Goal: Information Seeking & Learning: Learn about a topic

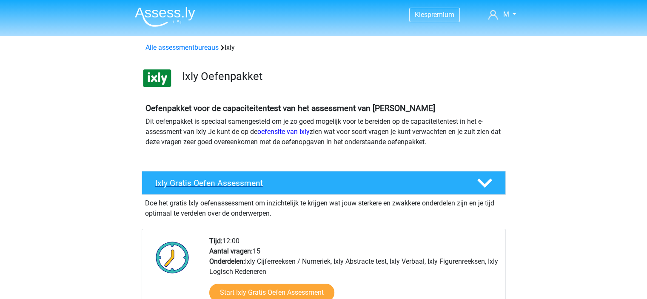
click at [480, 185] on icon at bounding box center [485, 183] width 15 height 15
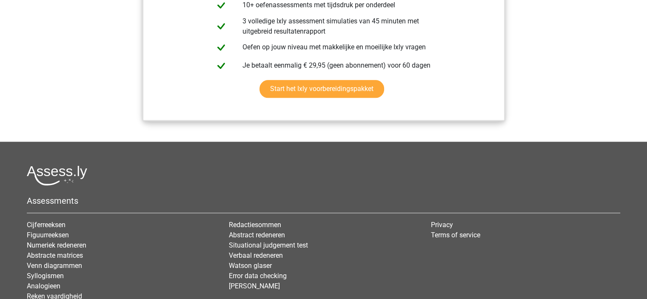
scroll to position [979, 0]
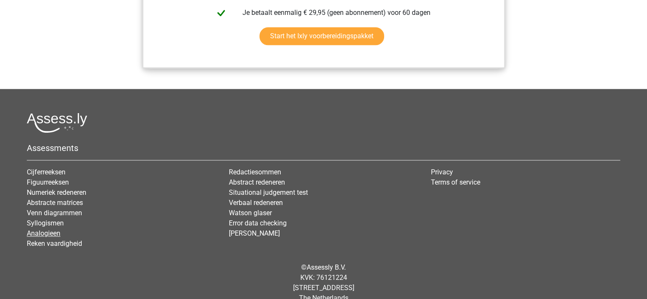
click at [34, 232] on link "Analogieen" at bounding box center [44, 233] width 34 height 8
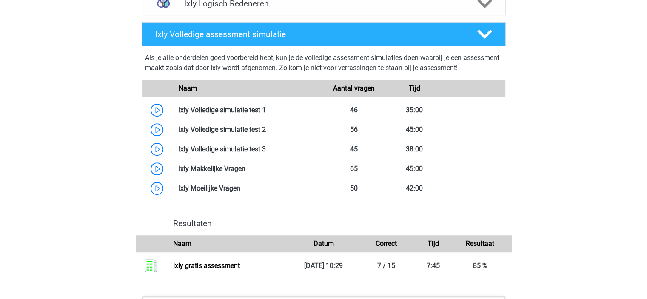
scroll to position [553, 0]
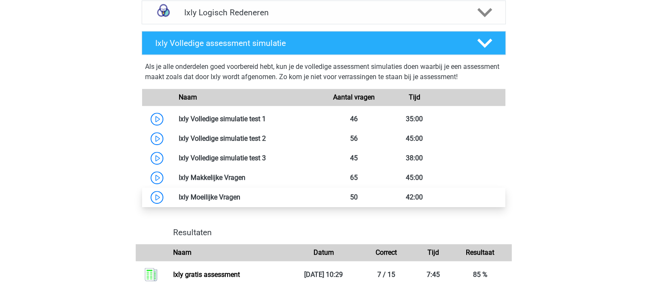
click at [240, 198] on link at bounding box center [240, 197] width 0 height 8
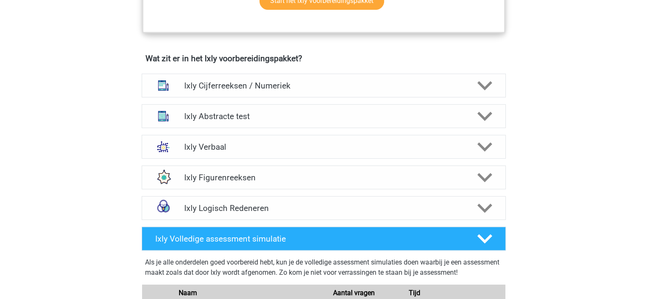
scroll to position [341, 0]
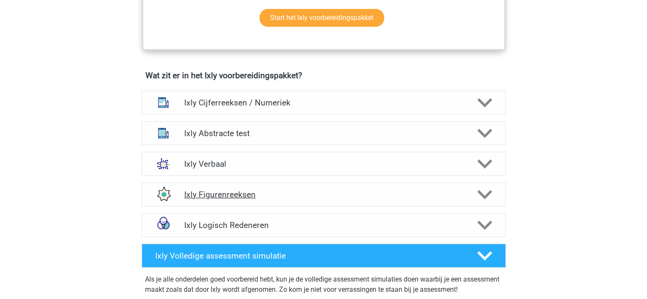
click at [268, 198] on h4 "Ixly Figurenreeksen" at bounding box center [323, 195] width 279 height 10
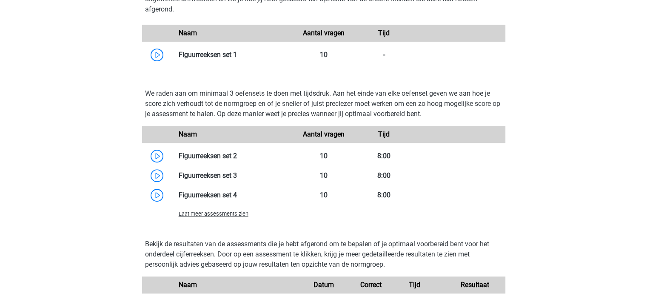
scroll to position [724, 0]
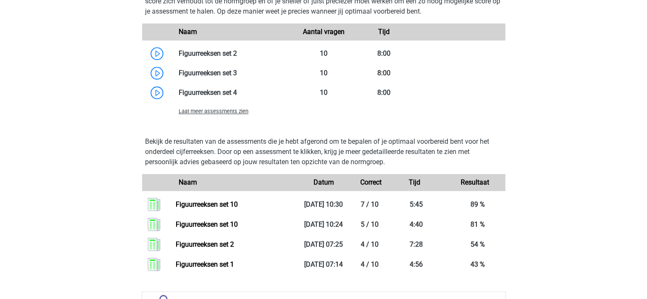
click at [207, 113] on span "Laat meer assessments zien" at bounding box center [214, 111] width 70 height 6
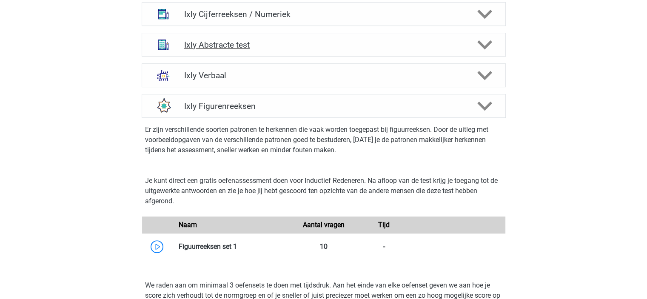
scroll to position [341, 0]
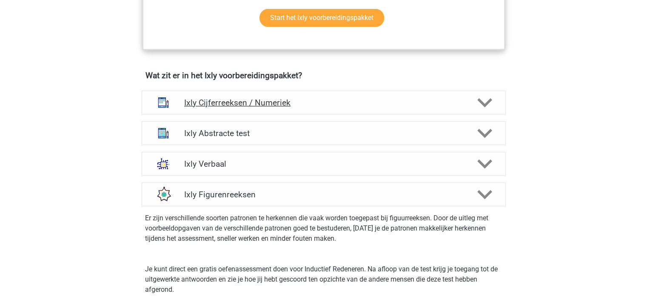
click at [316, 98] on h4 "Ixly Cijferreeksen / Numeriek" at bounding box center [323, 103] width 279 height 10
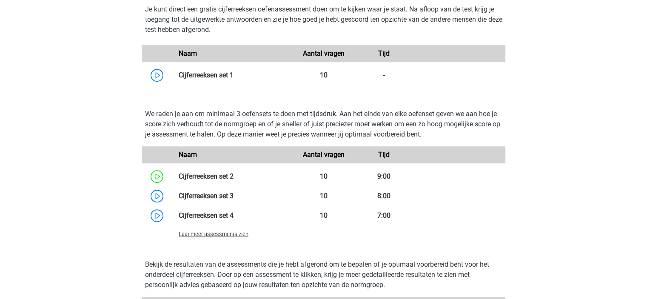
scroll to position [638, 0]
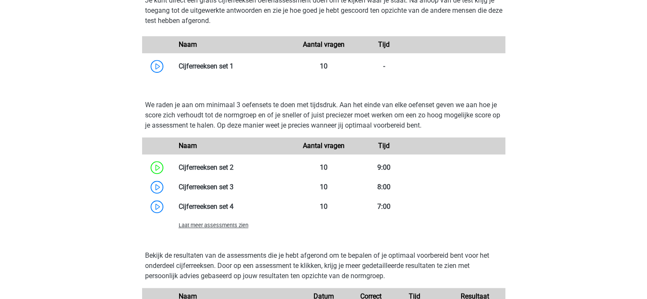
click at [223, 224] on span "Laat meer assessments zien" at bounding box center [214, 225] width 70 height 6
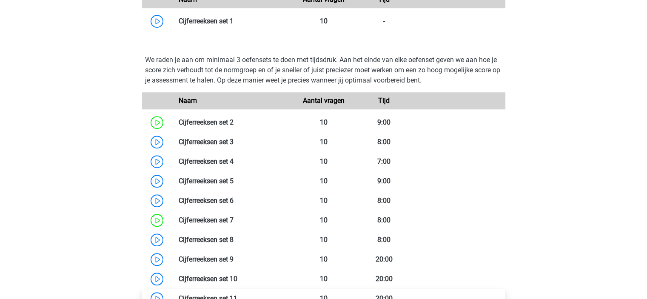
scroll to position [766, 0]
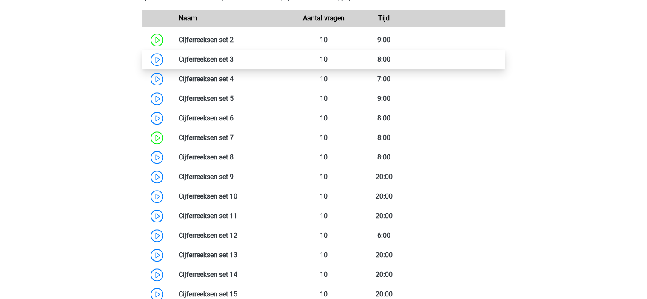
click at [234, 61] on link at bounding box center [234, 59] width 0 height 8
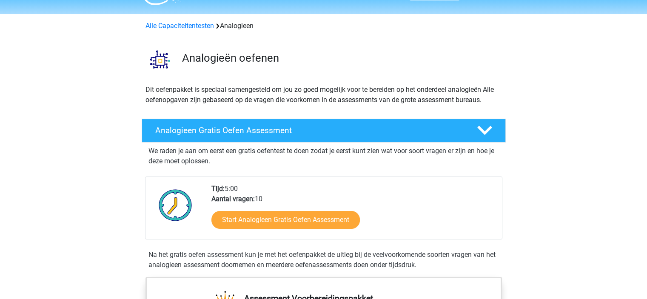
scroll to position [43, 0]
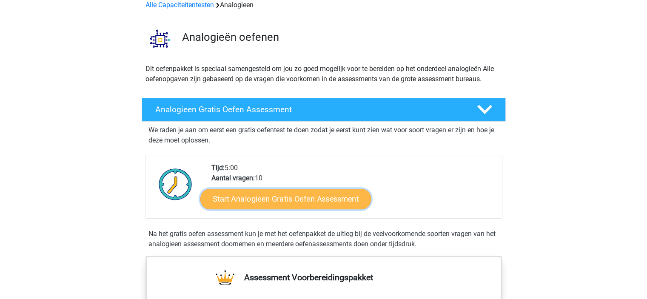
click at [255, 200] on link "Start Analogieen Gratis Oefen Assessment" at bounding box center [285, 199] width 171 height 20
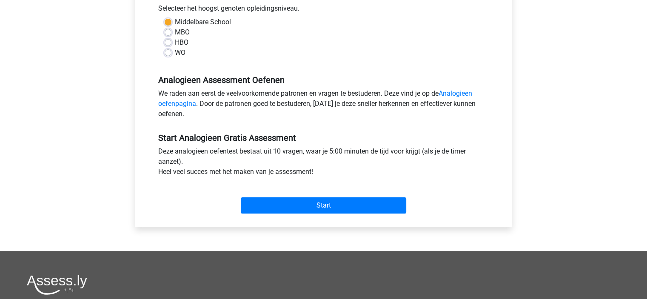
scroll to position [255, 0]
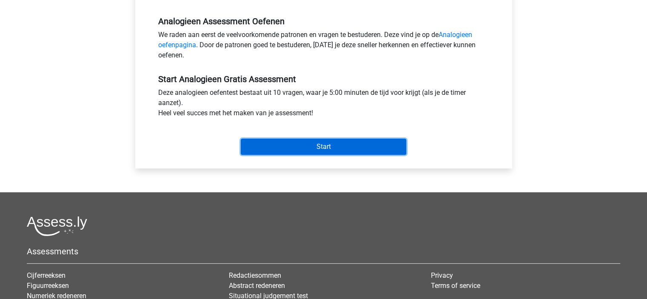
click at [332, 145] on input "Start" at bounding box center [324, 147] width 166 height 16
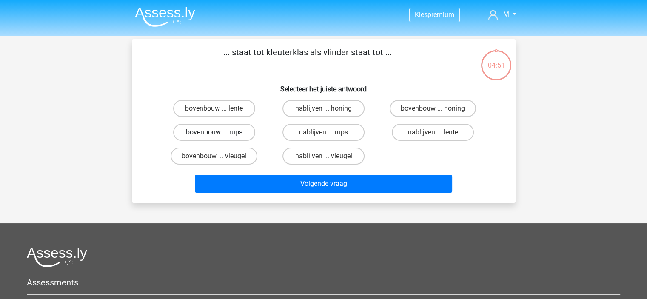
click at [220, 132] on label "bovenbouw ... rups" at bounding box center [214, 132] width 82 height 17
click at [220, 132] on input "bovenbouw ... rups" at bounding box center [217, 135] width 6 height 6
radio input "true"
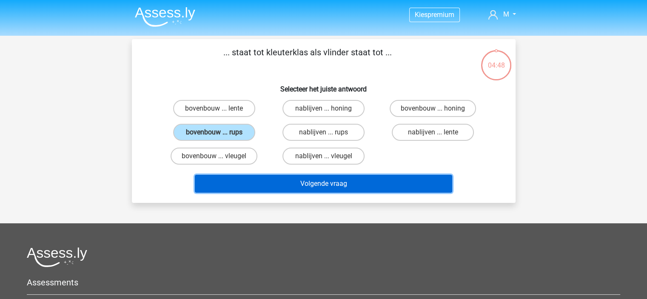
click at [331, 183] on button "Volgende vraag" at bounding box center [324, 184] width 258 height 18
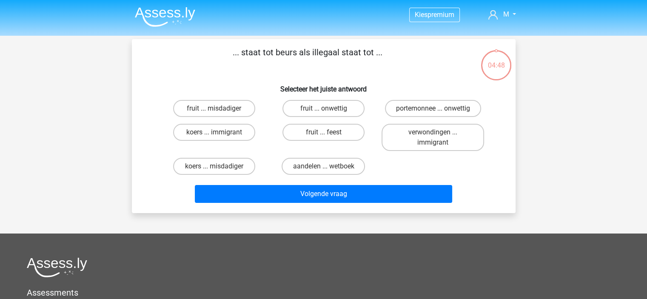
scroll to position [39, 0]
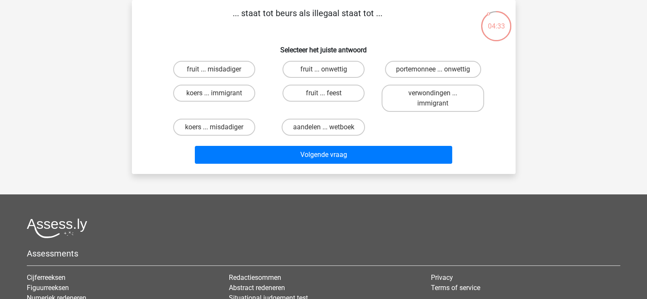
click at [434, 69] on input "portemonnee ... onwettig" at bounding box center [436, 72] width 6 height 6
radio input "true"
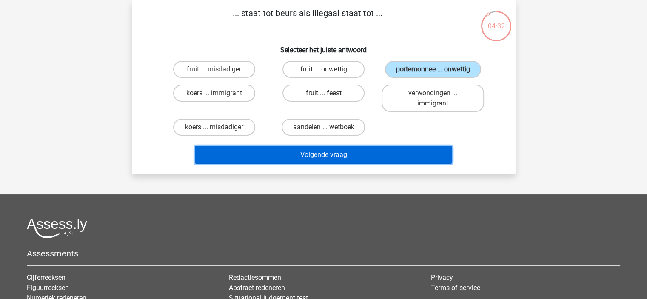
click at [332, 158] on button "Volgende vraag" at bounding box center [324, 155] width 258 height 18
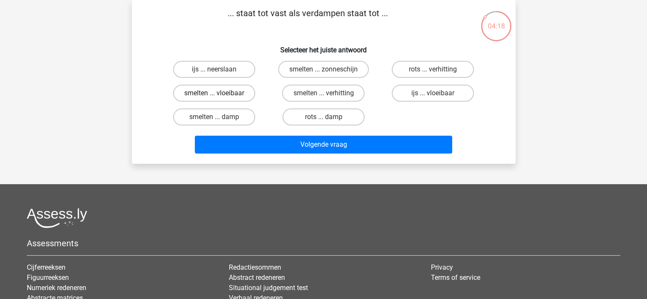
click at [220, 92] on div "smelten ... vloeibaar" at bounding box center [214, 93] width 103 height 17
click at [211, 97] on label "smelten ... vloeibaar" at bounding box center [214, 93] width 82 height 17
click at [214, 97] on input "smelten ... vloeibaar" at bounding box center [217, 96] width 6 height 6
radio input "true"
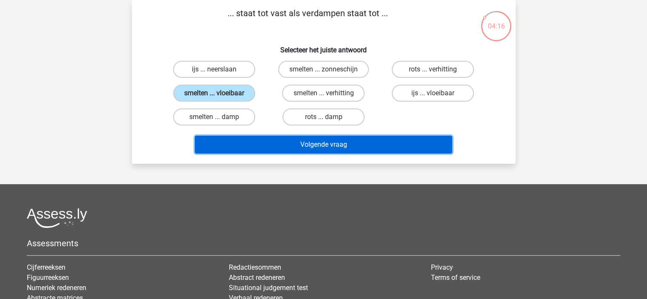
click at [304, 142] on button "Volgende vraag" at bounding box center [324, 145] width 258 height 18
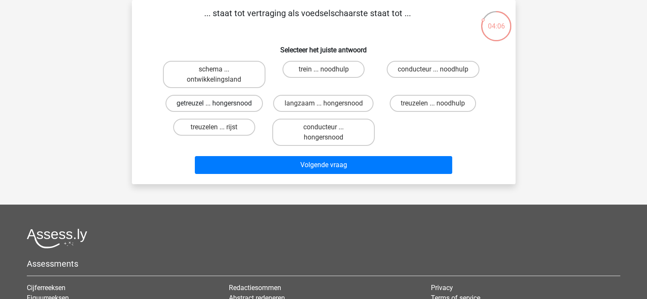
click at [235, 108] on label "getreuzel ... hongersnood" at bounding box center [214, 103] width 97 height 17
click at [220, 108] on input "getreuzel ... hongersnood" at bounding box center [217, 106] width 6 height 6
radio input "true"
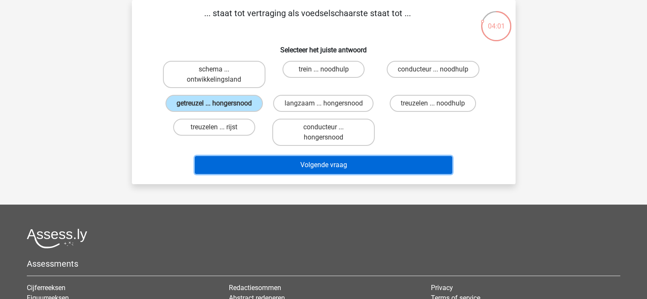
click at [348, 156] on button "Volgende vraag" at bounding box center [324, 165] width 258 height 18
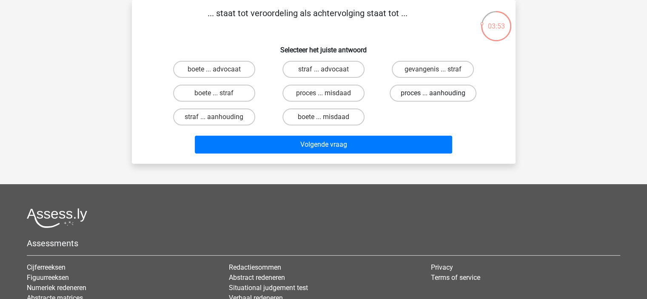
click at [442, 92] on label "proces ... aanhouding" at bounding box center [433, 93] width 87 height 17
click at [439, 93] on input "proces ... aanhouding" at bounding box center [436, 96] width 6 height 6
radio input "true"
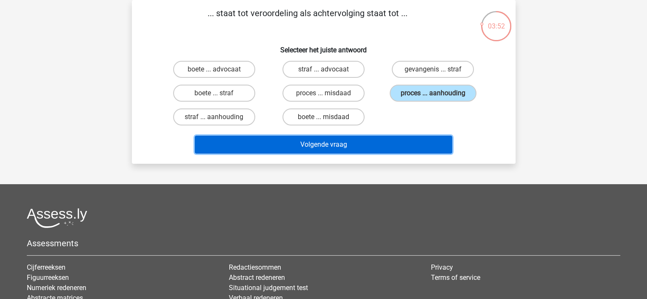
click at [354, 149] on button "Volgende vraag" at bounding box center [324, 145] width 258 height 18
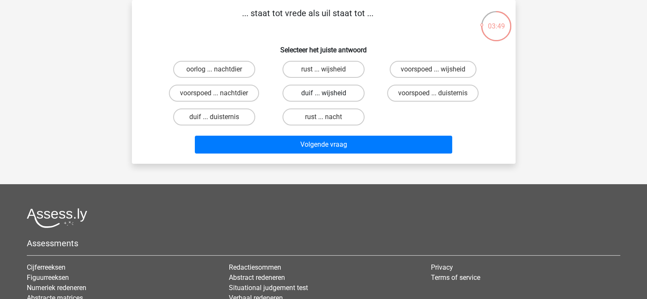
click at [326, 88] on label "duif ... wijsheid" at bounding box center [324, 93] width 82 height 17
click at [326, 93] on input "duif ... wijsheid" at bounding box center [326, 96] width 6 height 6
radio input "true"
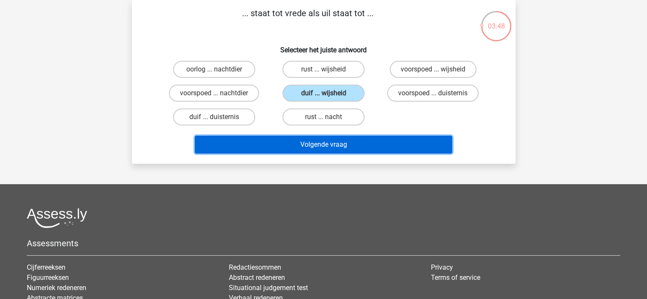
click at [310, 146] on button "Volgende vraag" at bounding box center [324, 145] width 258 height 18
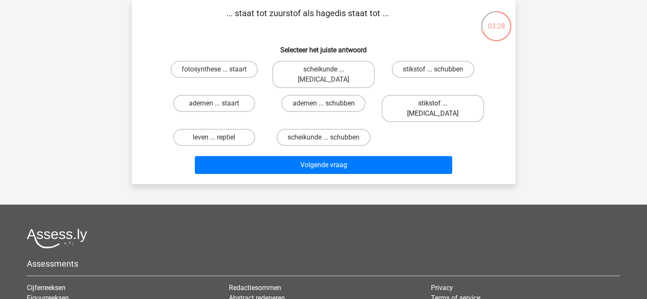
click at [419, 97] on label "stikstof ... krokodil" at bounding box center [433, 108] width 103 height 27
click at [433, 103] on input "stikstof ... krokodil" at bounding box center [436, 106] width 6 height 6
radio input "true"
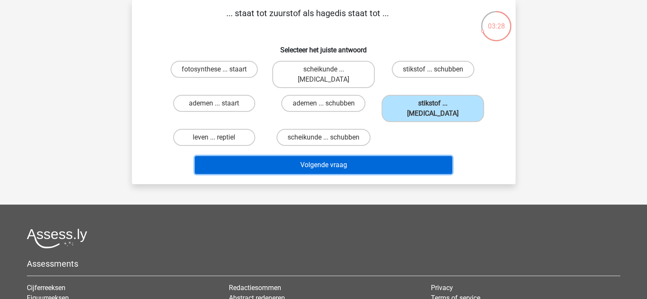
click at [378, 156] on button "Volgende vraag" at bounding box center [324, 165] width 258 height 18
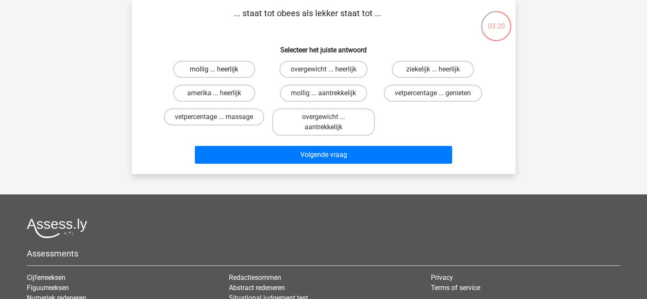
click at [203, 73] on label "mollig ... heerlijk" at bounding box center [214, 69] width 82 height 17
click at [214, 73] on input "mollig ... heerlijk" at bounding box center [217, 72] width 6 height 6
radio input "true"
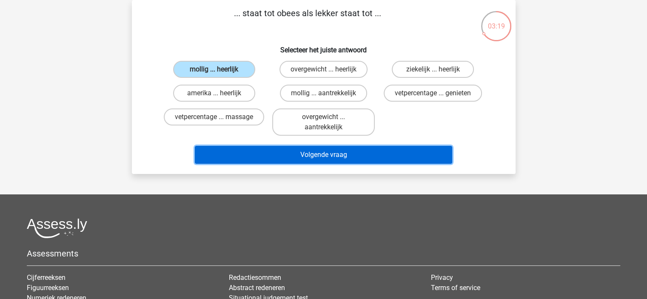
click at [319, 152] on button "Volgende vraag" at bounding box center [324, 155] width 258 height 18
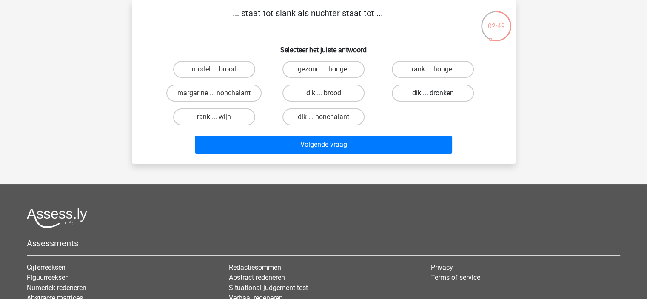
click at [432, 96] on label "dik ... dronken" at bounding box center [433, 93] width 82 height 17
click at [433, 96] on input "dik ... dronken" at bounding box center [436, 96] width 6 height 6
radio input "true"
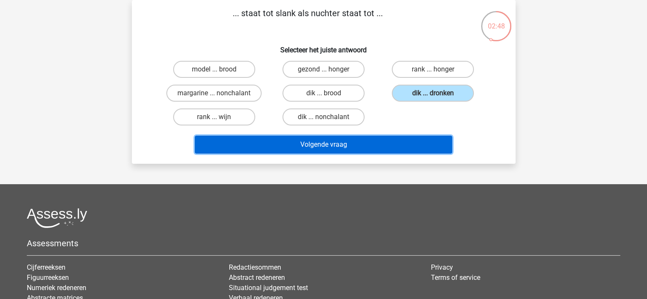
click at [354, 151] on button "Volgende vraag" at bounding box center [324, 145] width 258 height 18
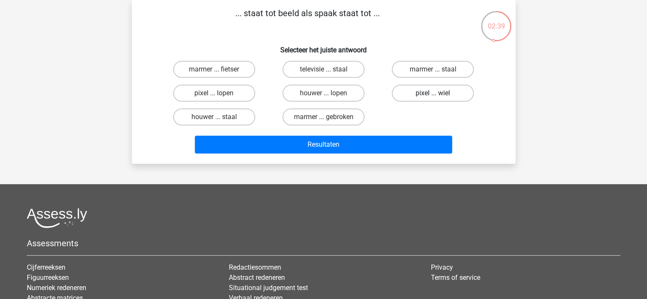
click at [428, 93] on label "pixel ... wiel" at bounding box center [433, 93] width 82 height 17
click at [433, 93] on input "pixel ... wiel" at bounding box center [436, 96] width 6 height 6
radio input "true"
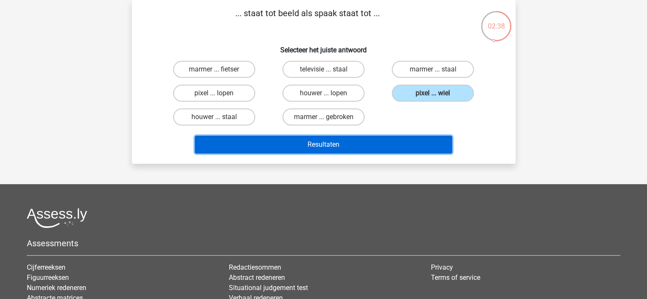
click at [363, 143] on button "Resultaten" at bounding box center [324, 145] width 258 height 18
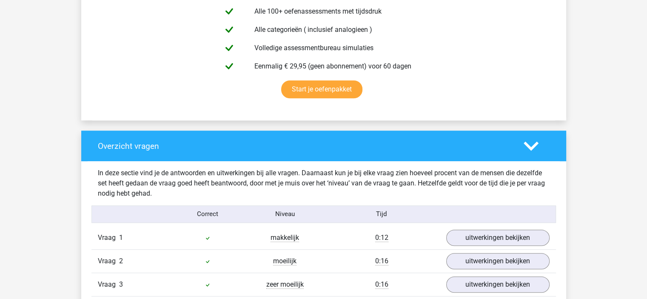
scroll to position [724, 0]
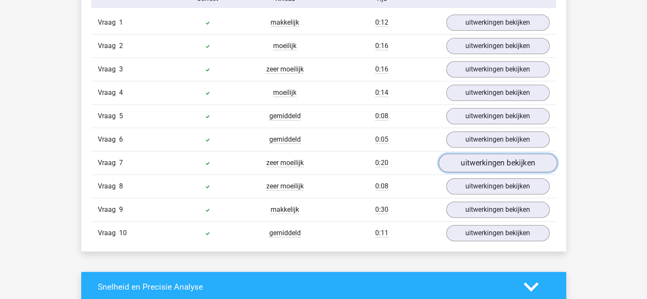
click at [491, 160] on link "uitwerkingen bekijken" at bounding box center [497, 163] width 119 height 19
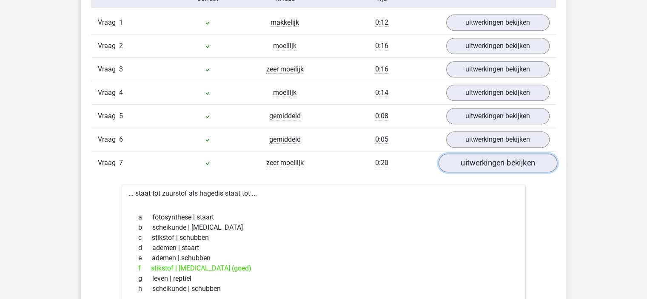
click at [491, 160] on link "uitwerkingen bekijken" at bounding box center [497, 163] width 119 height 19
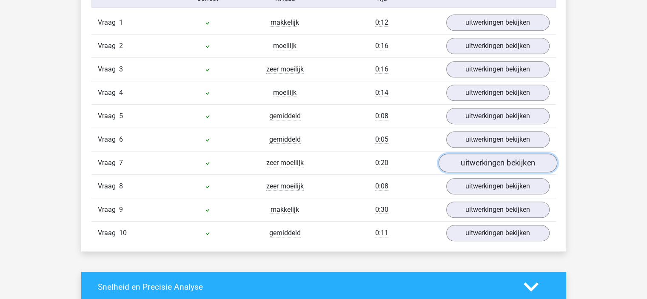
click at [491, 160] on link "uitwerkingen bekijken" at bounding box center [497, 163] width 119 height 19
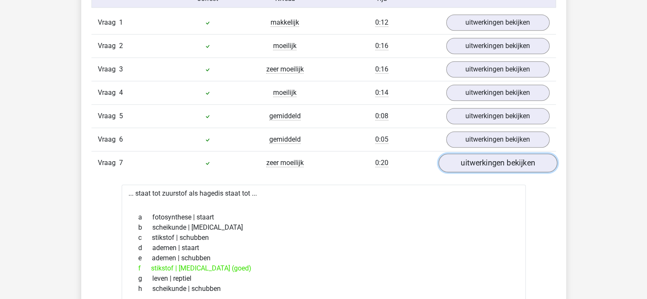
click at [492, 159] on link "uitwerkingen bekijken" at bounding box center [497, 163] width 119 height 19
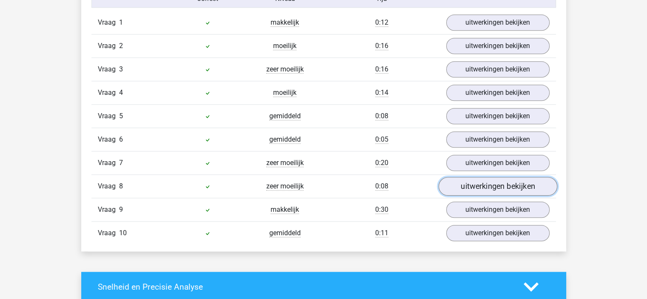
click at [481, 180] on link "uitwerkingen bekijken" at bounding box center [497, 186] width 119 height 19
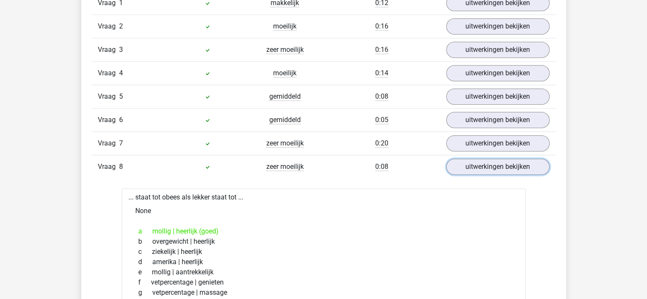
scroll to position [511, 0]
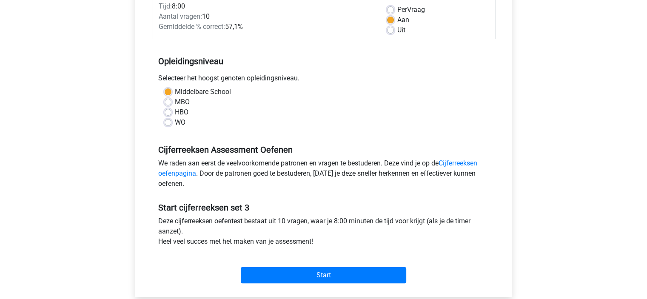
scroll to position [128, 0]
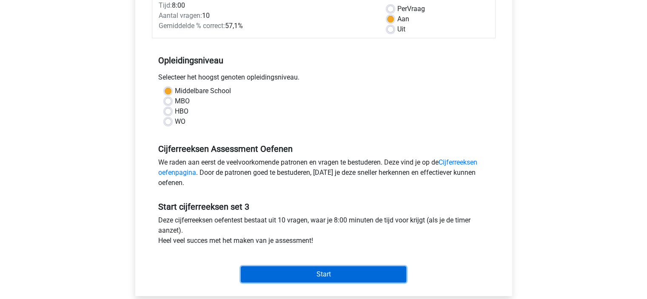
click at [341, 274] on input "Start" at bounding box center [324, 274] width 166 height 16
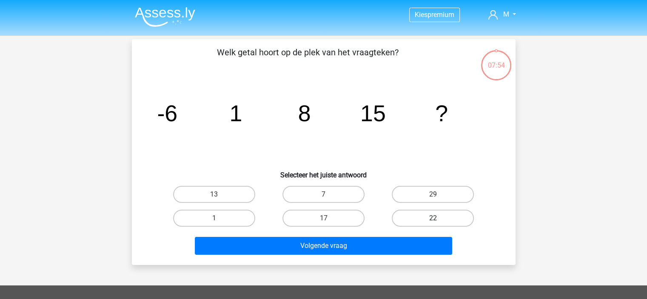
click at [433, 211] on label "22" at bounding box center [433, 218] width 82 height 17
click at [433, 218] on input "22" at bounding box center [436, 221] width 6 height 6
radio input "true"
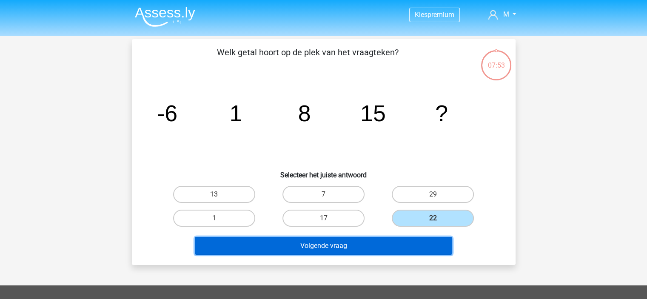
click at [403, 245] on button "Volgende vraag" at bounding box center [324, 246] width 258 height 18
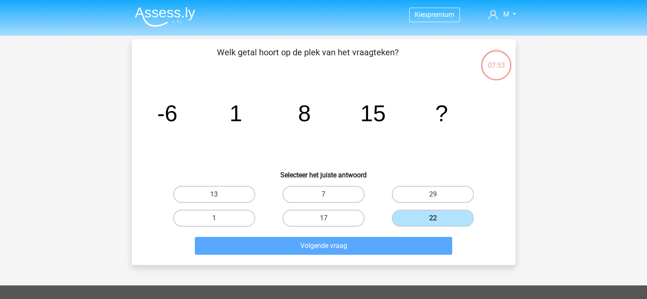
scroll to position [39, 0]
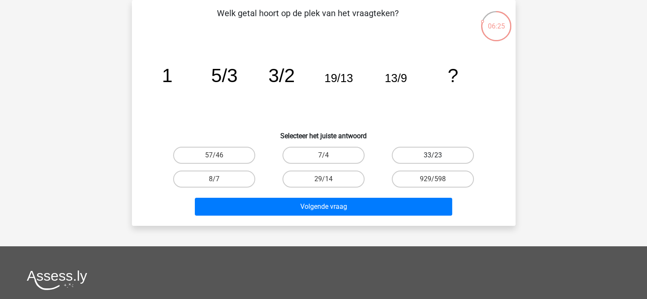
click at [435, 152] on label "33/23" at bounding box center [433, 155] width 82 height 17
click at [435, 155] on input "33/23" at bounding box center [436, 158] width 6 height 6
radio input "true"
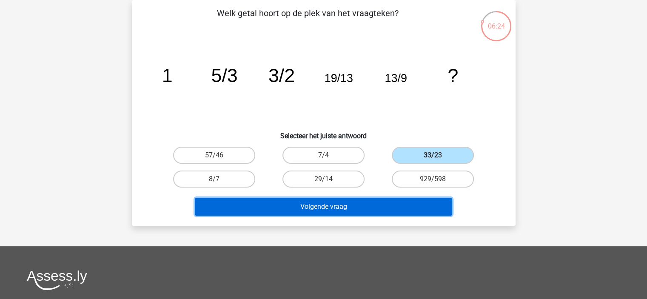
click at [378, 206] on button "Volgende vraag" at bounding box center [324, 207] width 258 height 18
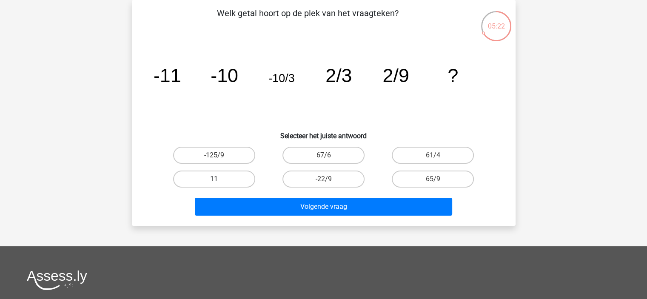
click at [240, 177] on label "11" at bounding box center [214, 179] width 82 height 17
click at [220, 179] on input "11" at bounding box center [217, 182] width 6 height 6
radio input "true"
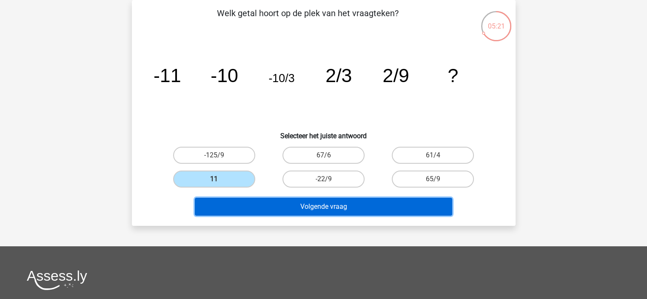
click at [376, 214] on button "Volgende vraag" at bounding box center [324, 207] width 258 height 18
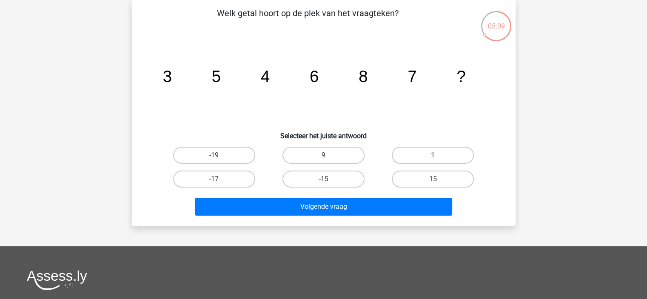
click at [327, 155] on input "9" at bounding box center [326, 158] width 6 height 6
radio input "true"
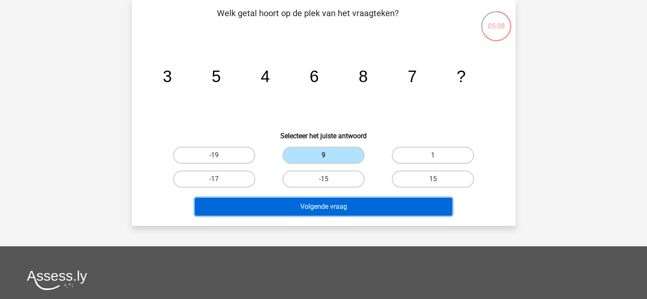
click at [358, 206] on button "Volgende vraag" at bounding box center [324, 207] width 258 height 18
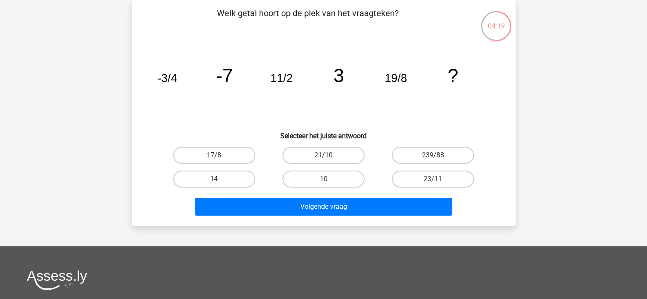
click at [227, 173] on label "14" at bounding box center [214, 179] width 82 height 17
click at [220, 179] on input "14" at bounding box center [217, 182] width 6 height 6
radio input "true"
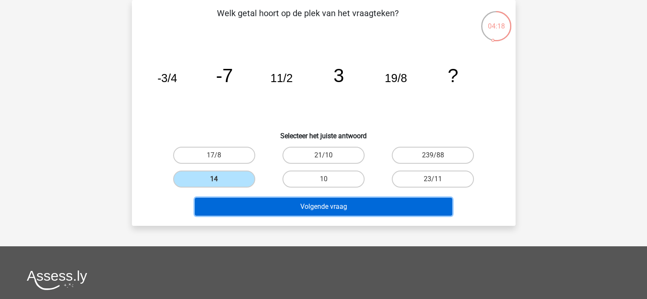
click at [307, 207] on button "Volgende vraag" at bounding box center [324, 207] width 258 height 18
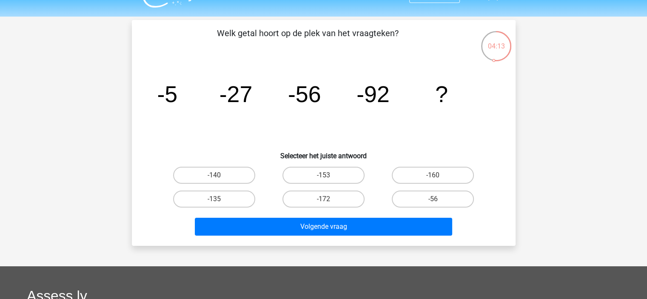
scroll to position [0, 0]
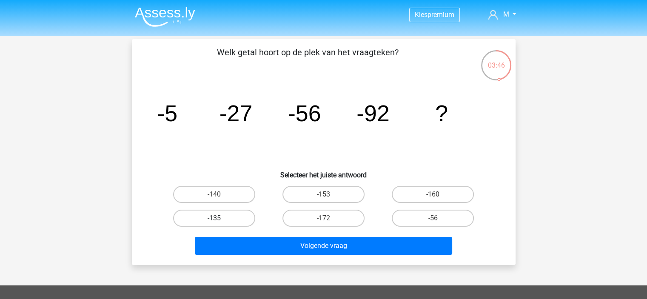
click at [197, 218] on label "-135" at bounding box center [214, 218] width 82 height 17
click at [214, 218] on input "-135" at bounding box center [217, 221] width 6 height 6
radio input "true"
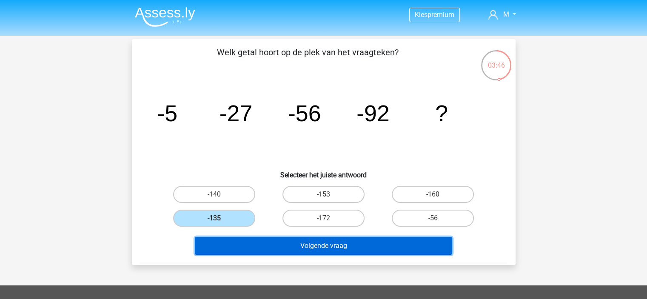
click at [381, 243] on button "Volgende vraag" at bounding box center [324, 246] width 258 height 18
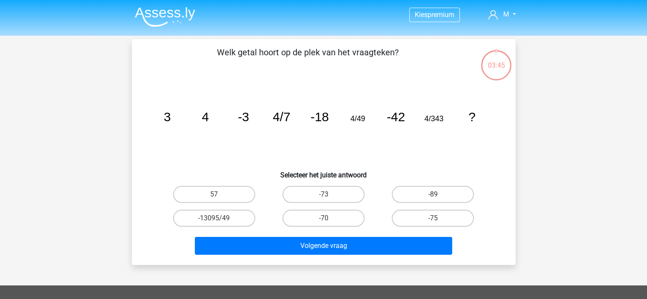
scroll to position [39, 0]
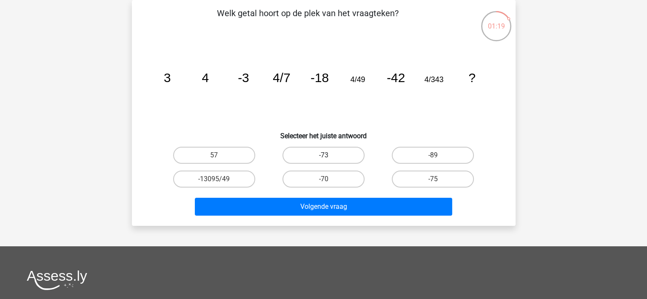
click at [332, 156] on label "-73" at bounding box center [324, 155] width 82 height 17
click at [329, 156] on input "-73" at bounding box center [326, 158] width 6 height 6
radio input "true"
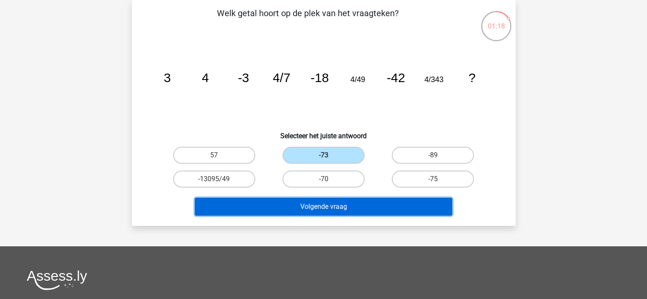
click at [357, 205] on button "Volgende vraag" at bounding box center [324, 207] width 258 height 18
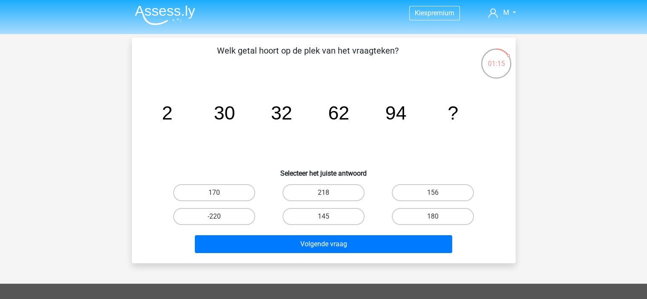
scroll to position [0, 0]
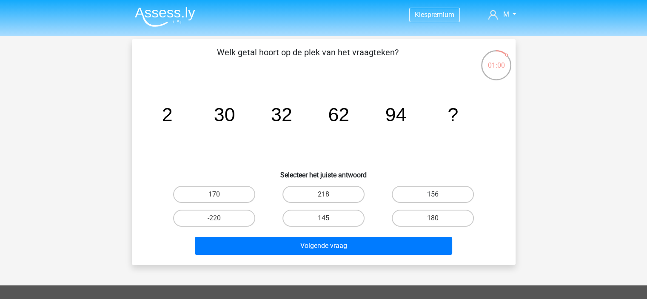
click at [447, 188] on label "156" at bounding box center [433, 194] width 82 height 17
click at [439, 195] on input "156" at bounding box center [436, 198] width 6 height 6
radio input "true"
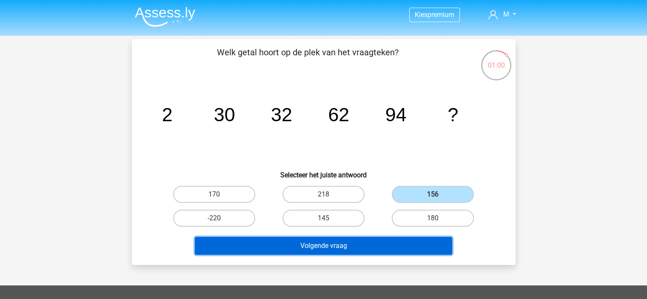
click at [425, 245] on button "Volgende vraag" at bounding box center [324, 246] width 258 height 18
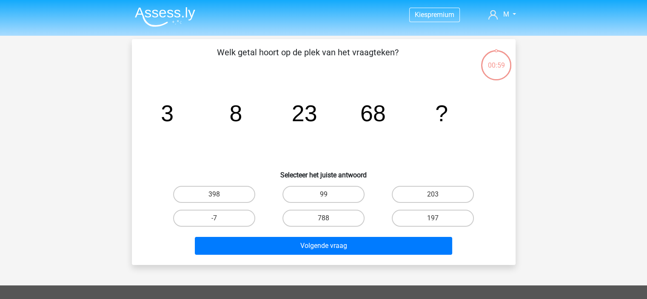
scroll to position [39, 0]
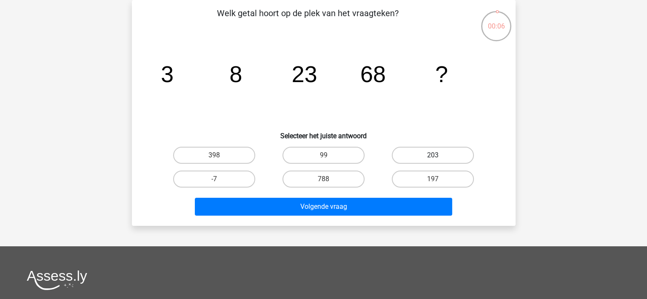
click at [452, 157] on label "203" at bounding box center [433, 155] width 82 height 17
click at [439, 157] on input "203" at bounding box center [436, 158] width 6 height 6
radio input "true"
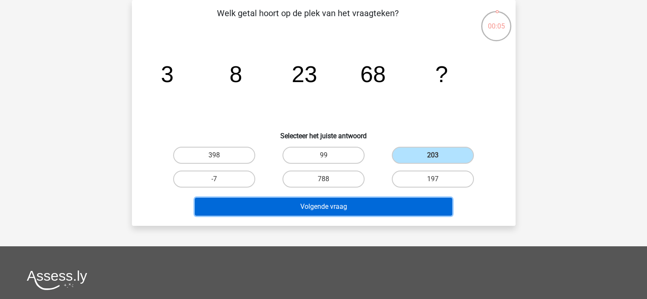
click at [417, 209] on button "Volgende vraag" at bounding box center [324, 207] width 258 height 18
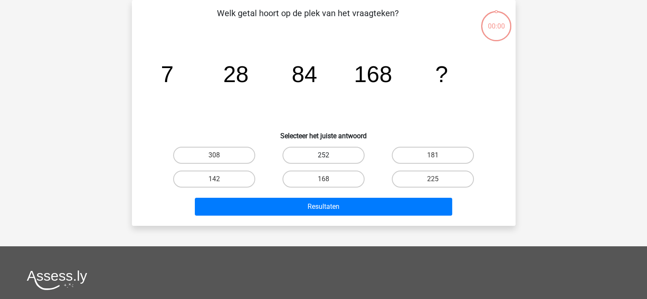
scroll to position [39, 0]
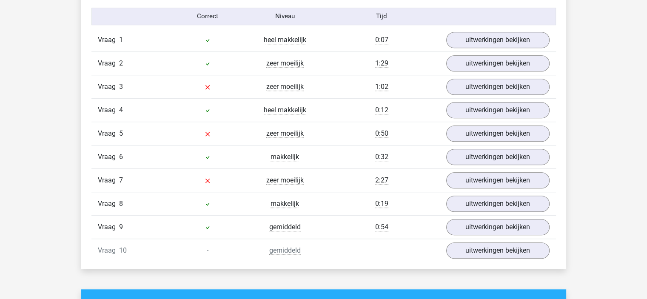
scroll to position [724, 0]
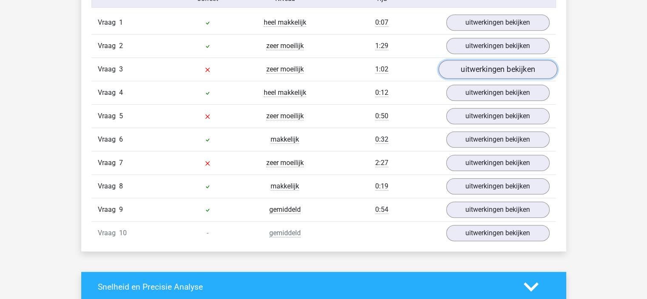
click at [493, 71] on link "uitwerkingen bekijken" at bounding box center [497, 69] width 119 height 19
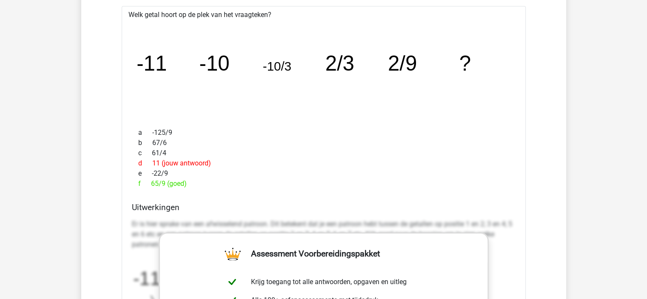
scroll to position [681, 0]
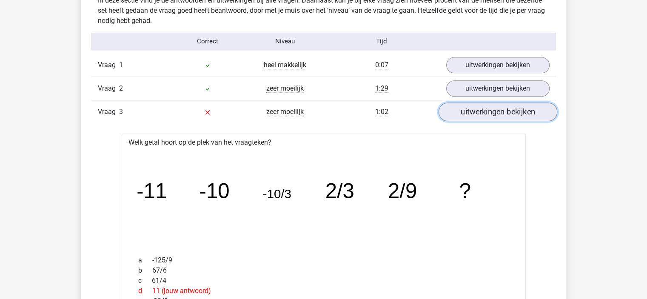
click at [489, 110] on link "uitwerkingen bekijken" at bounding box center [497, 112] width 119 height 19
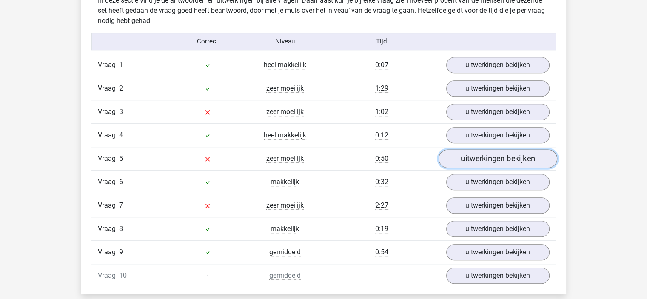
click at [474, 157] on link "uitwerkingen bekijken" at bounding box center [497, 158] width 119 height 19
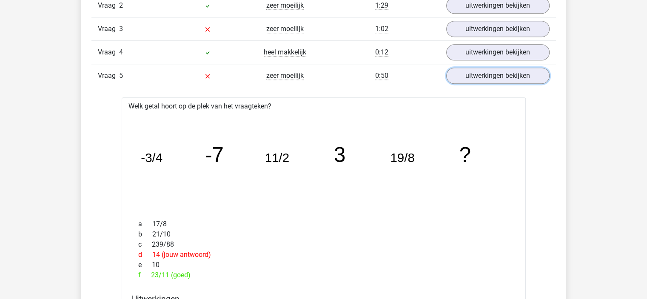
scroll to position [766, 0]
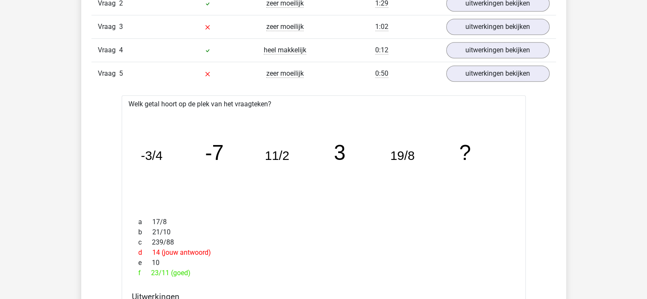
drag, startPoint x: 150, startPoint y: 273, endPoint x: 172, endPoint y: 272, distance: 22.2
click at [172, 272] on div "f 23/11 (goed)" at bounding box center [324, 273] width 384 height 10
click at [487, 75] on link "uitwerkingen bekijken" at bounding box center [497, 73] width 119 height 19
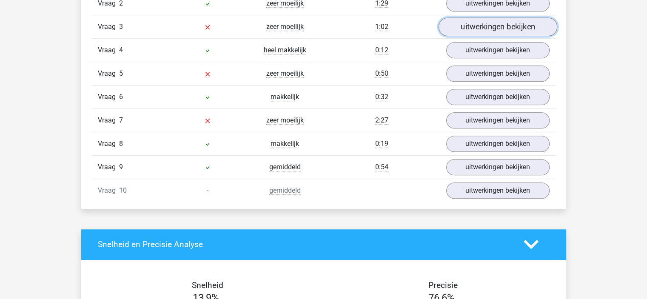
click at [475, 24] on link "uitwerkingen bekijken" at bounding box center [497, 26] width 119 height 19
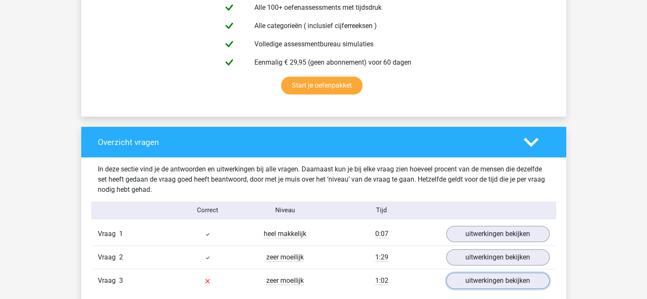
scroll to position [511, 0]
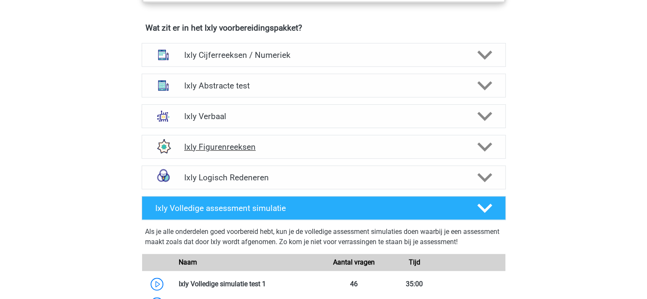
scroll to position [426, 0]
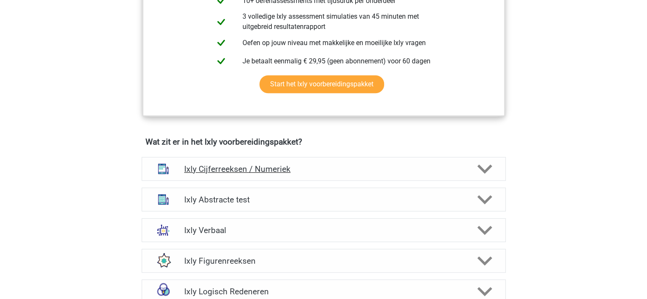
click at [320, 167] on h4 "Ixly Cijferreeksen / Numeriek" at bounding box center [323, 169] width 279 height 10
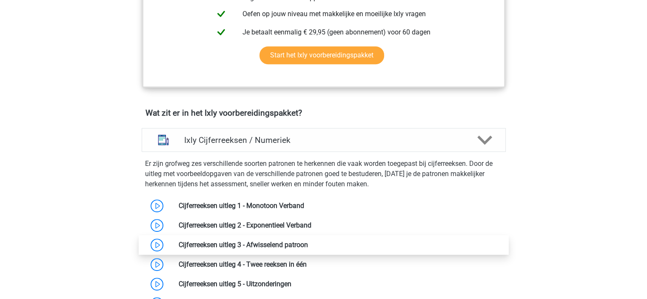
scroll to position [511, 0]
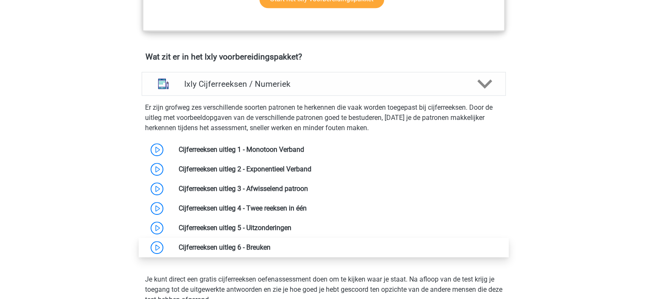
click at [271, 247] on link at bounding box center [271, 247] width 0 height 8
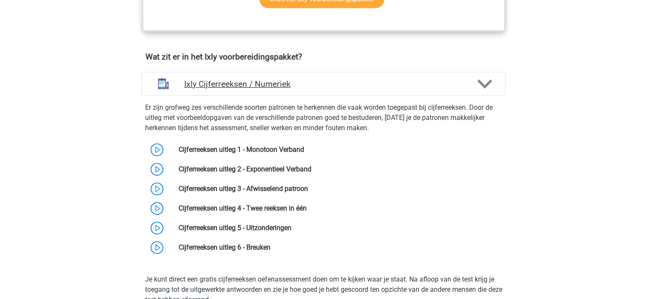
click at [341, 86] on h4 "Ixly Cijferreeksen / Numeriek" at bounding box center [323, 84] width 279 height 10
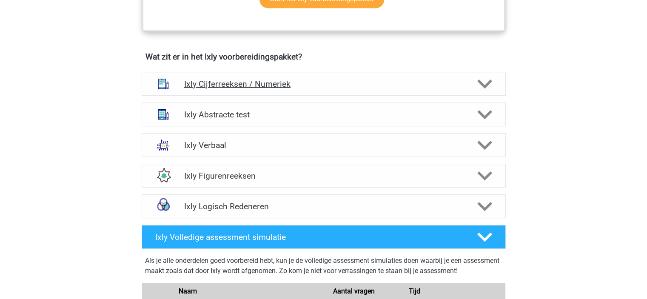
click at [342, 84] on h4 "Ixly Cijferreeksen / Numeriek" at bounding box center [323, 84] width 279 height 10
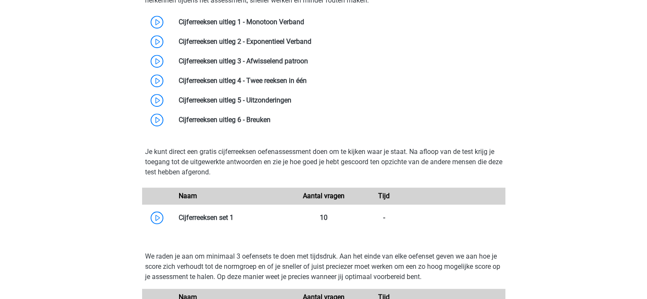
scroll to position [809, 0]
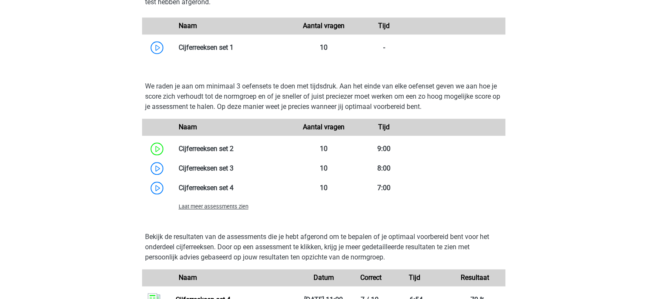
click at [222, 204] on span "Laat meer assessments zien" at bounding box center [214, 206] width 70 height 6
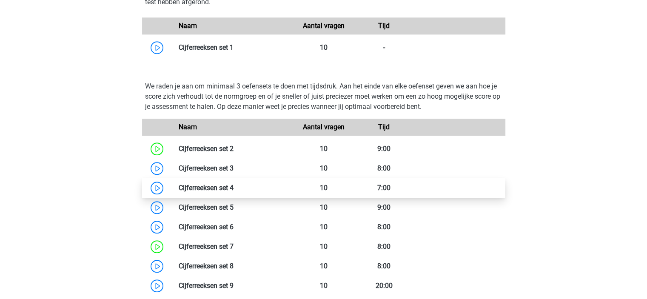
click at [234, 185] on link at bounding box center [234, 188] width 0 height 8
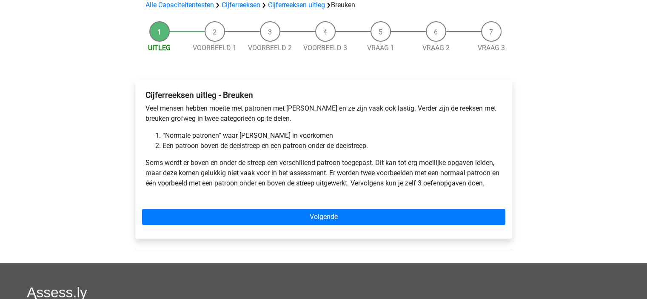
scroll to position [85, 0]
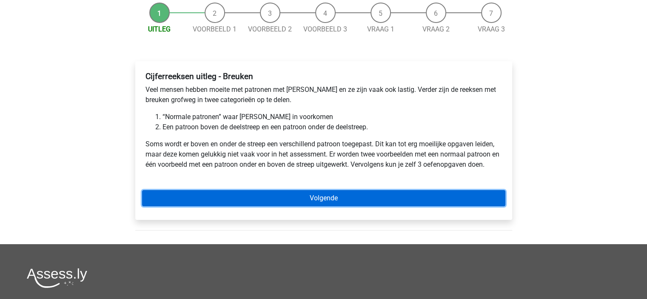
click at [324, 203] on link "Volgende" at bounding box center [323, 198] width 363 height 16
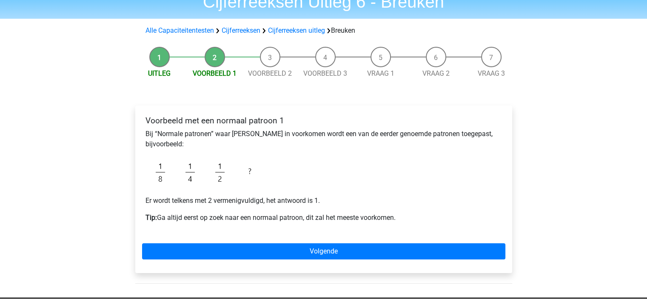
scroll to position [43, 0]
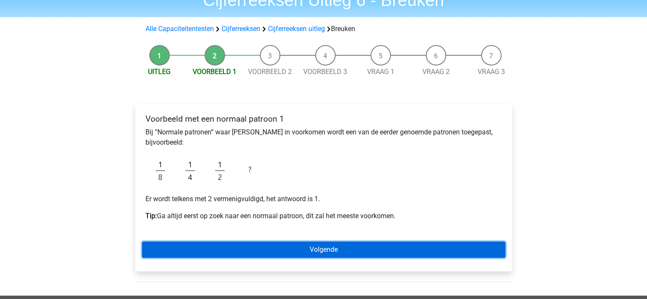
click at [341, 248] on link "Volgende" at bounding box center [323, 250] width 363 height 16
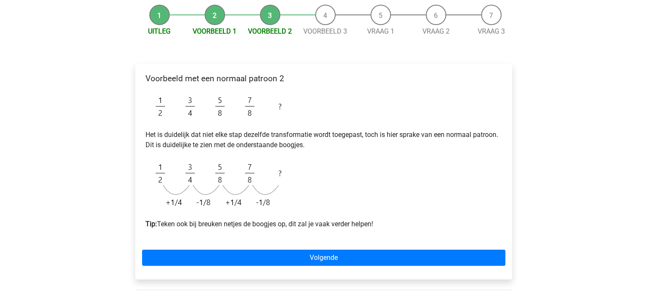
scroll to position [85, 0]
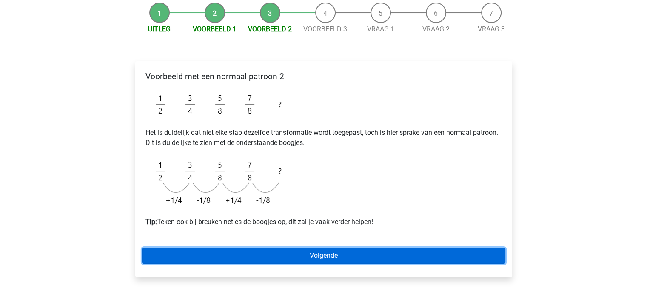
click at [325, 258] on link "Volgende" at bounding box center [323, 256] width 363 height 16
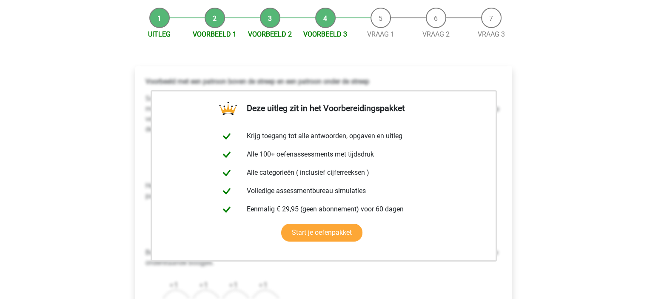
scroll to position [128, 0]
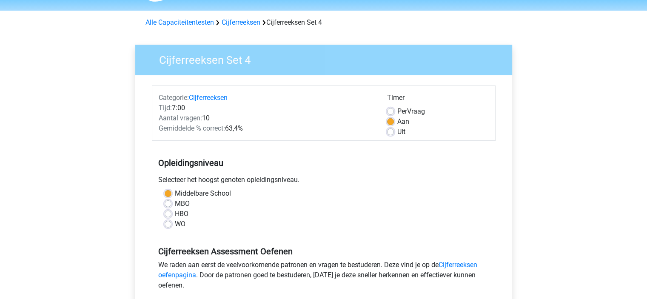
scroll to position [213, 0]
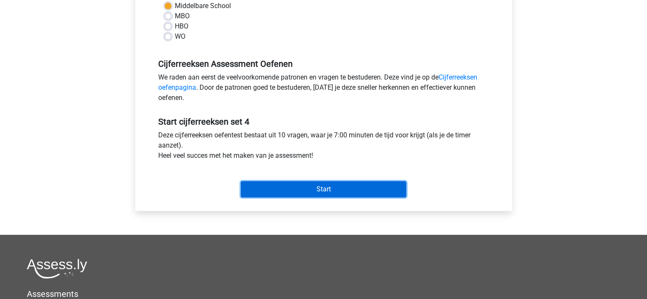
click at [315, 190] on input "Start" at bounding box center [324, 189] width 166 height 16
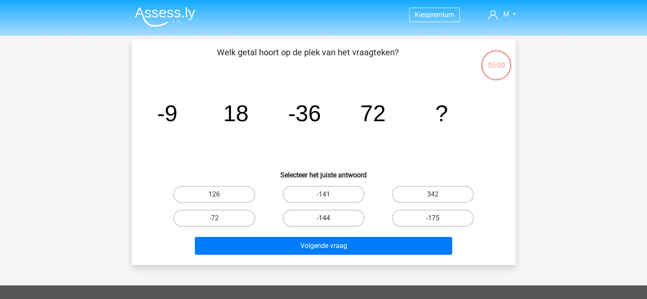
click at [341, 220] on label "-144" at bounding box center [324, 218] width 82 height 17
click at [329, 220] on input "-144" at bounding box center [326, 221] width 6 height 6
radio input "true"
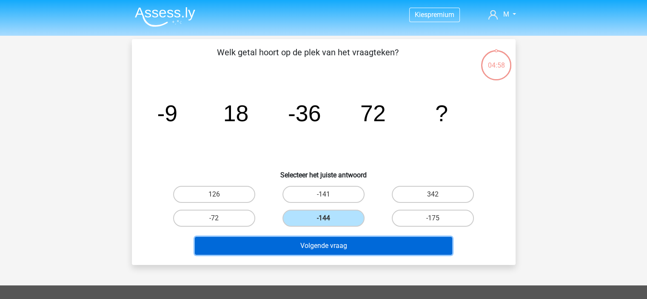
click at [353, 243] on button "Volgende vraag" at bounding box center [324, 246] width 258 height 18
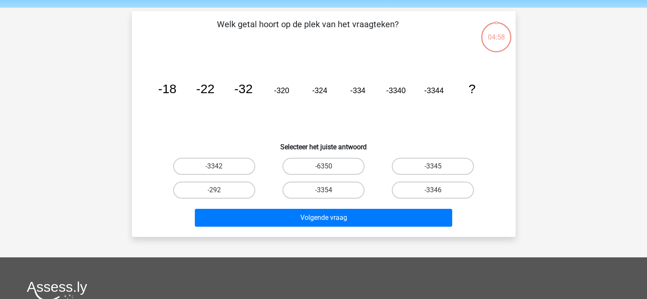
scroll to position [39, 0]
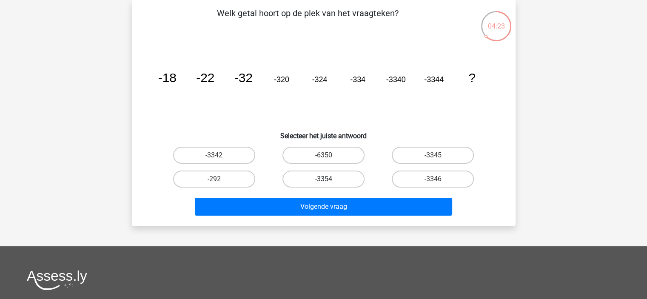
click at [322, 186] on label "-3354" at bounding box center [324, 179] width 82 height 17
click at [323, 185] on input "-3354" at bounding box center [326, 182] width 6 height 6
radio input "true"
click at [326, 180] on input "-3354" at bounding box center [326, 182] width 6 height 6
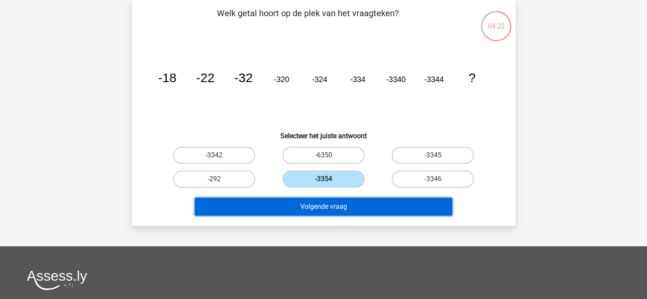
click at [337, 206] on button "Volgende vraag" at bounding box center [324, 207] width 258 height 18
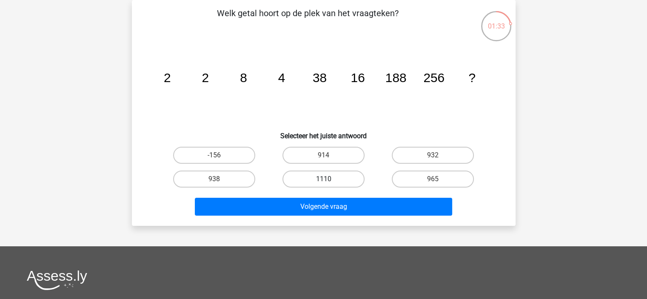
click at [332, 180] on label "1110" at bounding box center [324, 179] width 82 height 17
click at [329, 180] on input "1110" at bounding box center [326, 182] width 6 height 6
radio input "true"
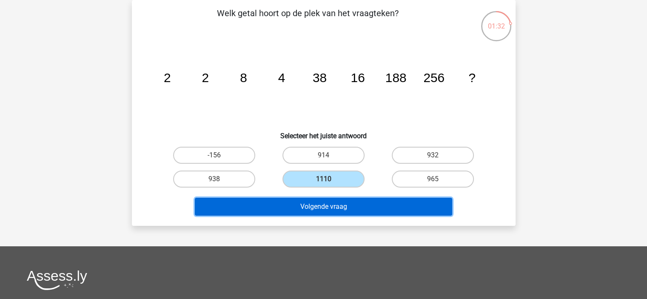
click at [343, 206] on button "Volgende vraag" at bounding box center [324, 207] width 258 height 18
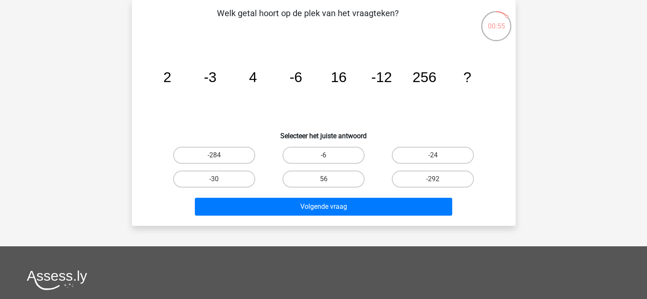
drag, startPoint x: 434, startPoint y: 160, endPoint x: 445, endPoint y: 164, distance: 11.6
click at [445, 164] on div "-24" at bounding box center [432, 155] width 109 height 24
click at [445, 153] on label "-24" at bounding box center [433, 155] width 82 height 17
click at [439, 155] on input "-24" at bounding box center [436, 158] width 6 height 6
radio input "true"
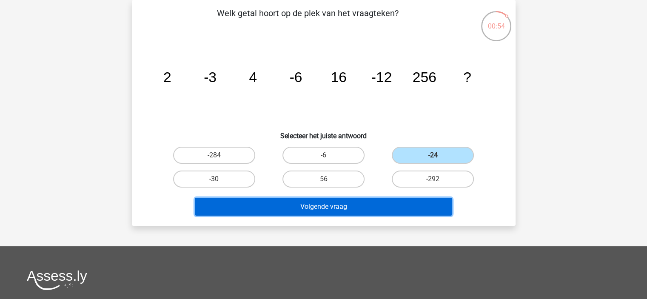
click at [409, 210] on button "Volgende vraag" at bounding box center [324, 207] width 258 height 18
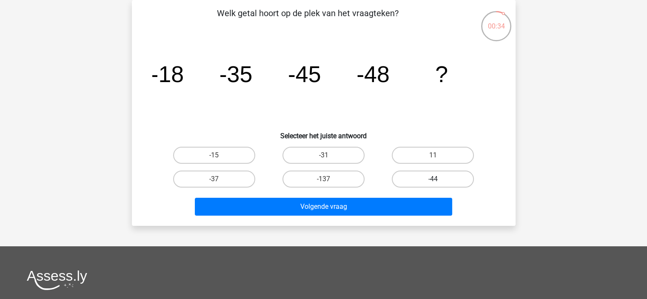
click at [446, 175] on label "-44" at bounding box center [433, 179] width 82 height 17
click at [439, 179] on input "-44" at bounding box center [436, 182] width 6 height 6
radio input "true"
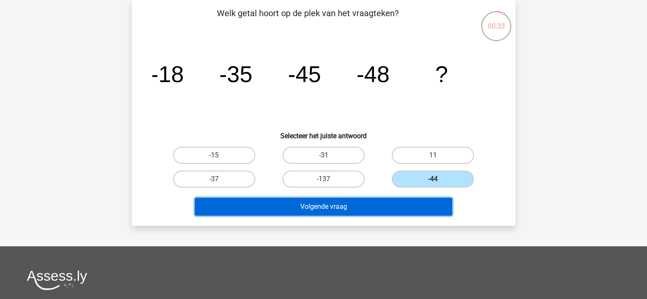
click at [384, 207] on button "Volgende vraag" at bounding box center [324, 207] width 258 height 18
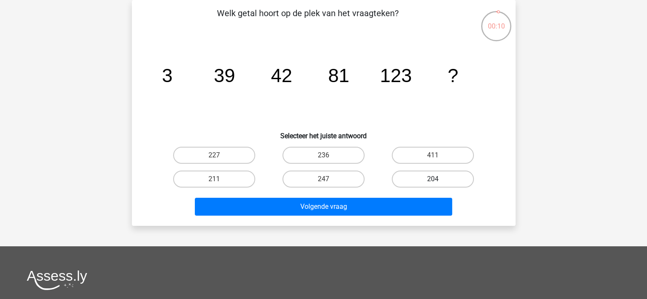
click at [420, 175] on label "204" at bounding box center [433, 179] width 82 height 17
click at [433, 179] on input "204" at bounding box center [436, 182] width 6 height 6
radio input "true"
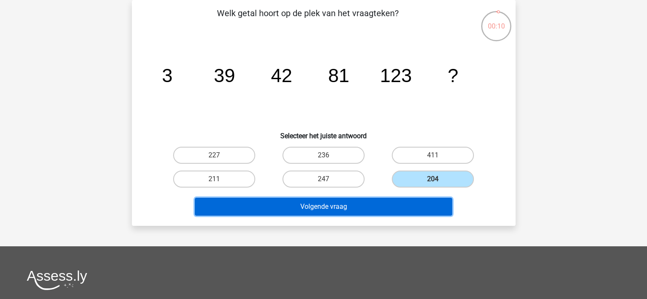
click at [418, 205] on button "Volgende vraag" at bounding box center [324, 207] width 258 height 18
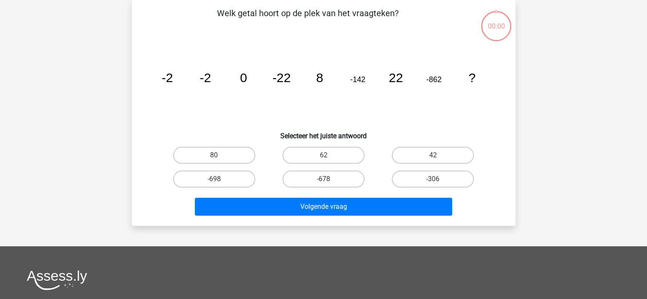
scroll to position [39, 0]
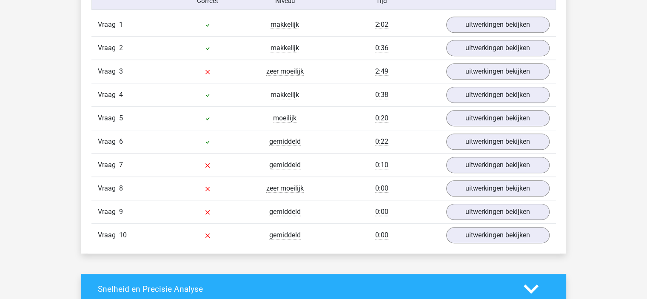
scroll to position [724, 0]
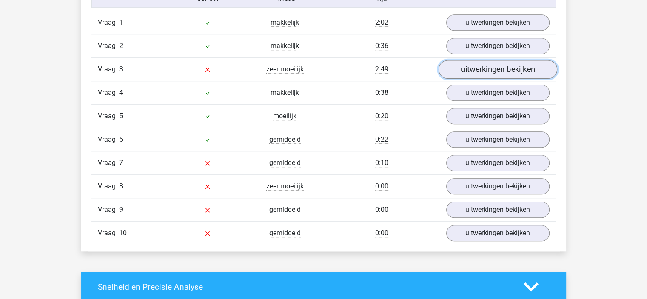
click at [466, 72] on link "uitwerkingen bekijken" at bounding box center [497, 69] width 119 height 19
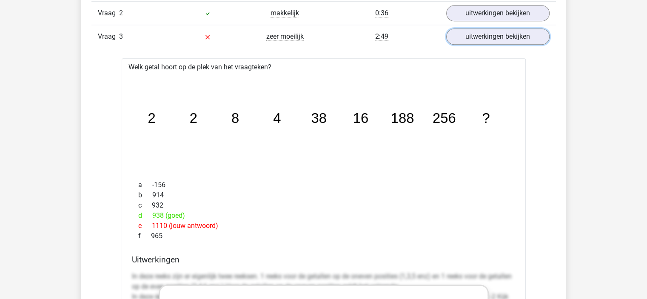
scroll to position [766, 0]
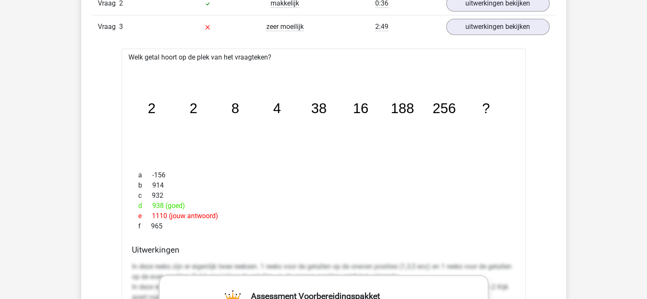
drag, startPoint x: 151, startPoint y: 206, endPoint x: 171, endPoint y: 205, distance: 20.4
click at [171, 205] on div "d 938 (goed)" at bounding box center [324, 206] width 384 height 10
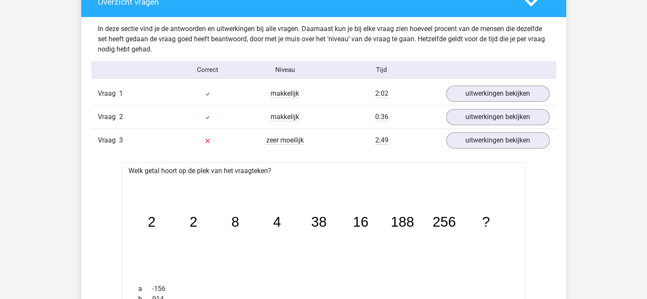
scroll to position [638, 0]
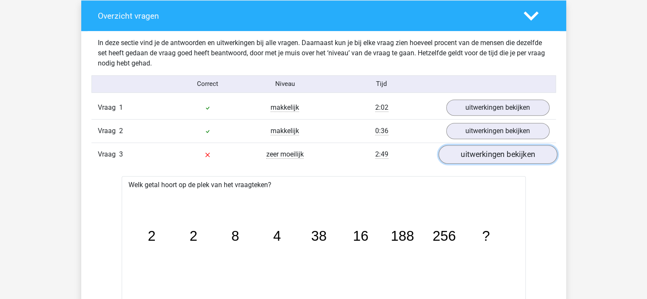
click at [473, 151] on link "uitwerkingen bekijken" at bounding box center [497, 154] width 119 height 19
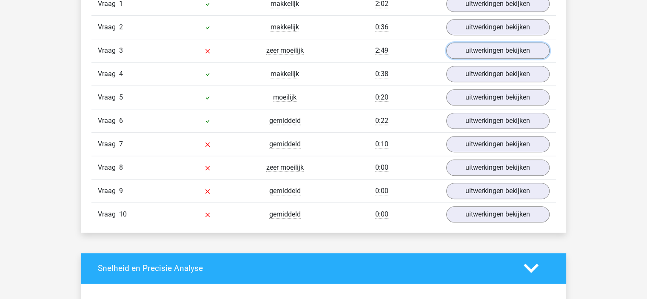
scroll to position [766, 0]
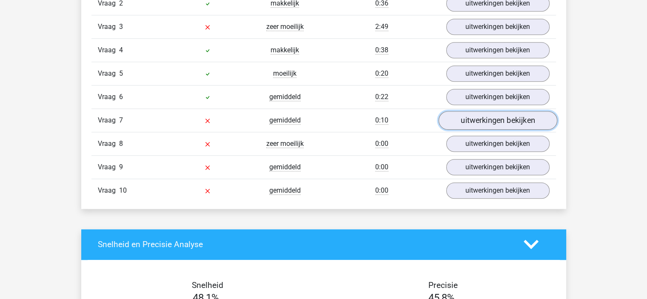
click at [491, 119] on link "uitwerkingen bekijken" at bounding box center [497, 120] width 119 height 19
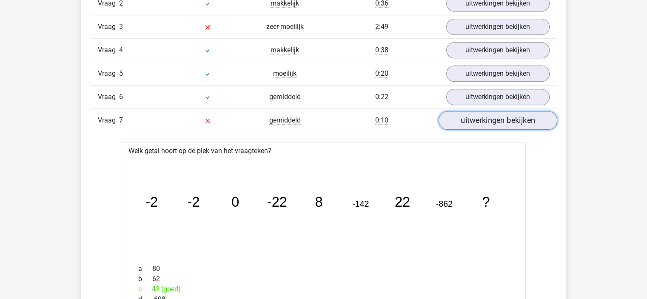
click at [478, 124] on link "uitwerkingen bekijken" at bounding box center [497, 120] width 119 height 19
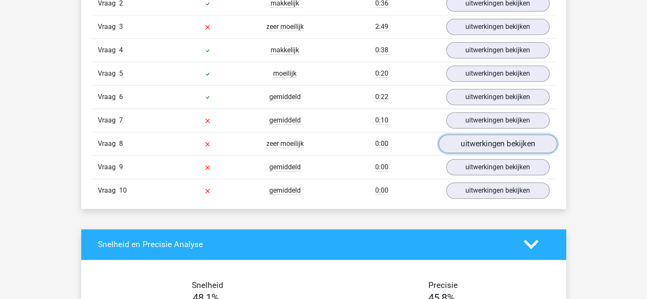
click at [471, 144] on link "uitwerkingen bekijken" at bounding box center [497, 144] width 119 height 19
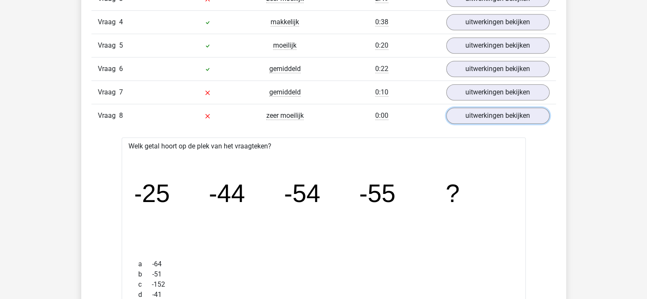
scroll to position [809, 0]
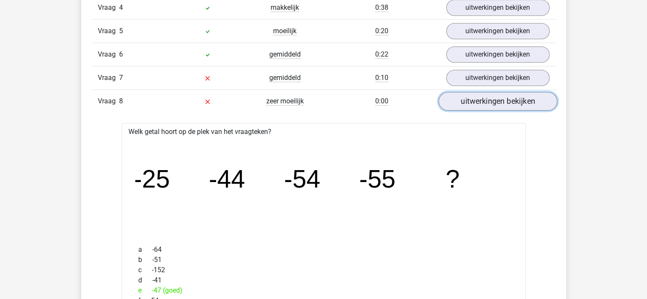
click at [489, 93] on link "uitwerkingen bekijken" at bounding box center [497, 101] width 119 height 19
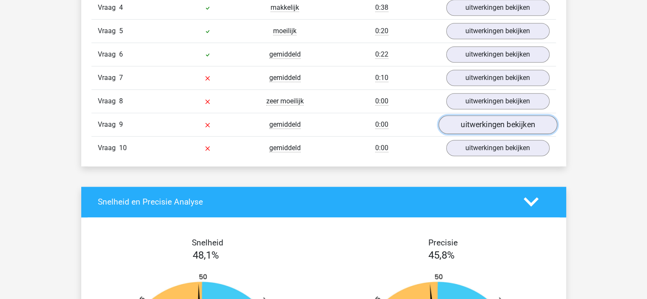
click at [463, 126] on link "uitwerkingen bekijken" at bounding box center [497, 124] width 119 height 19
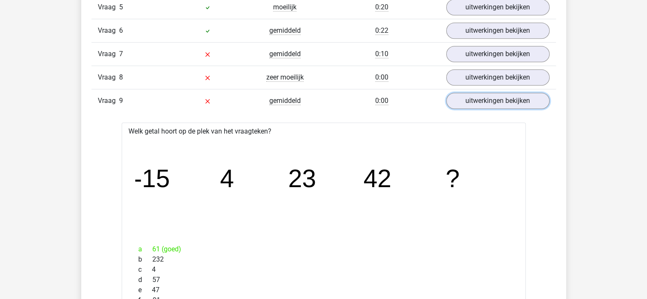
scroll to position [851, 0]
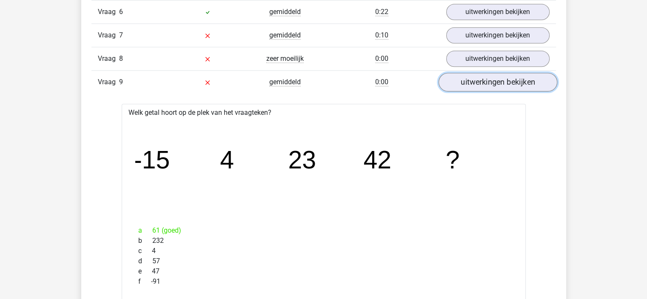
click at [491, 79] on link "uitwerkingen bekijken" at bounding box center [497, 82] width 119 height 19
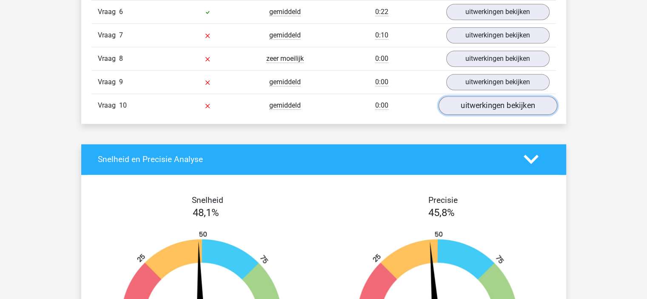
click at [485, 97] on link "uitwerkingen bekijken" at bounding box center [497, 105] width 119 height 19
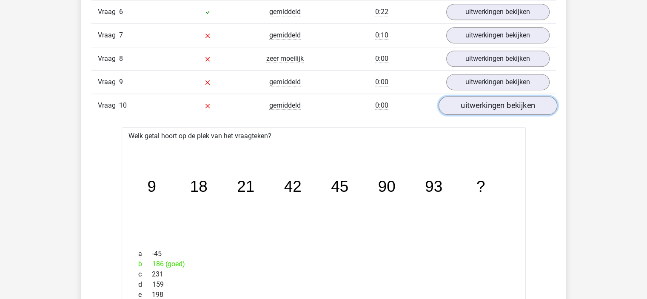
click at [475, 105] on link "uitwerkingen bekijken" at bounding box center [497, 105] width 119 height 19
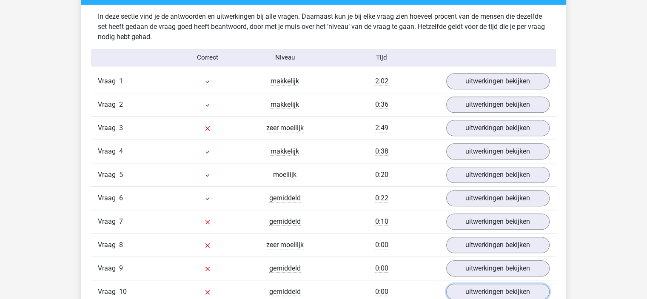
scroll to position [638, 0]
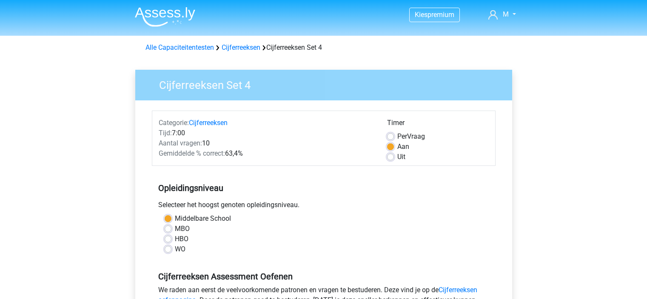
scroll to position [213, 0]
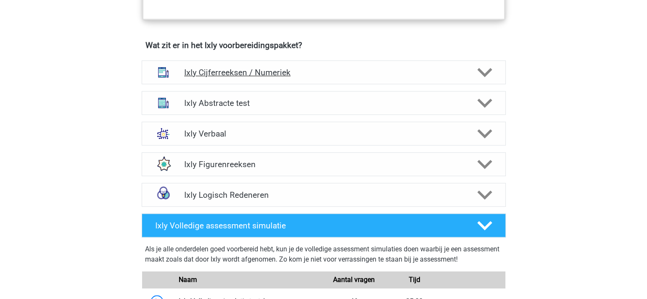
scroll to position [511, 0]
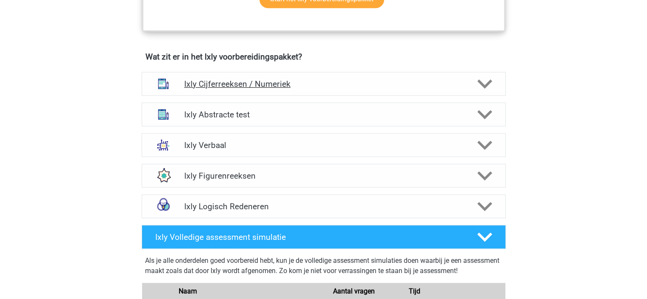
click at [335, 83] on h4 "Ixly Cijferreeksen / Numeriek" at bounding box center [323, 84] width 279 height 10
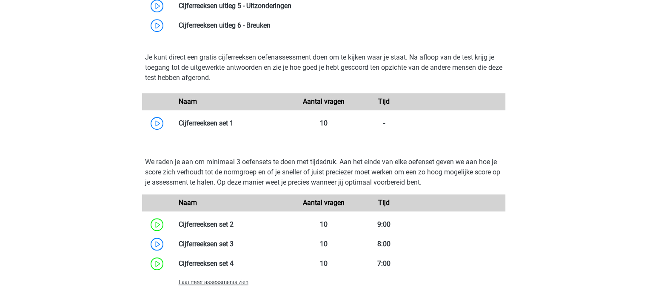
scroll to position [809, 0]
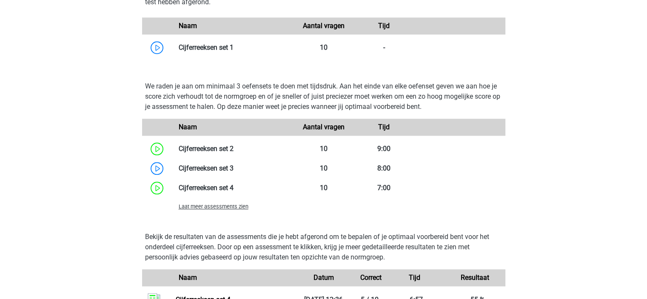
click at [233, 206] on span "Laat meer assessments zien" at bounding box center [214, 206] width 70 height 6
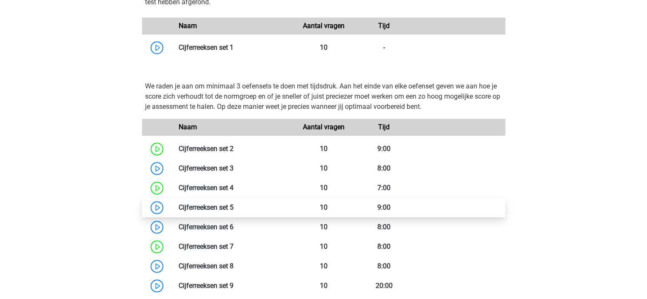
click at [234, 209] on link at bounding box center [234, 207] width 0 height 8
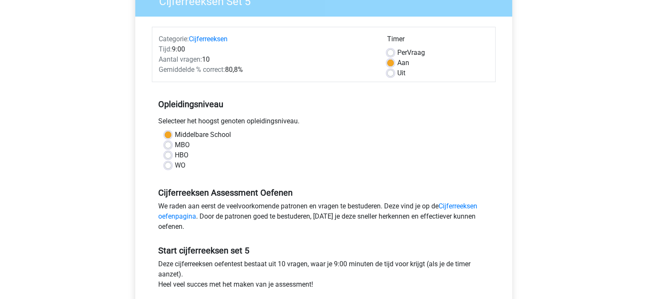
scroll to position [170, 0]
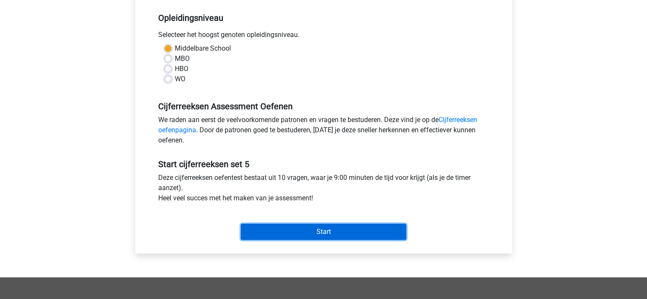
click at [342, 232] on input "Start" at bounding box center [324, 232] width 166 height 16
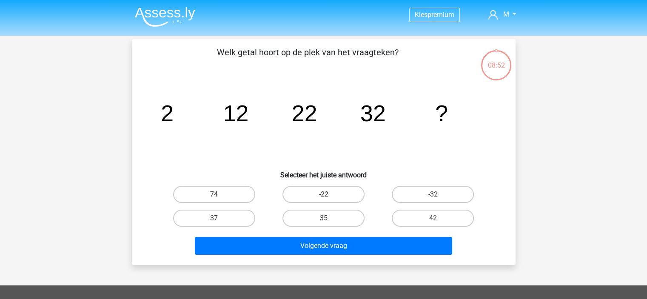
click at [435, 221] on input "42" at bounding box center [436, 221] width 6 height 6
radio input "true"
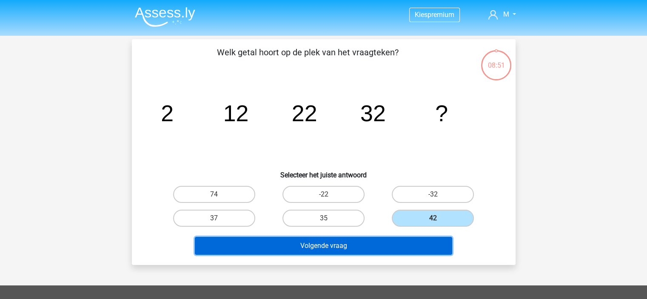
click at [418, 244] on button "Volgende vraag" at bounding box center [324, 246] width 258 height 18
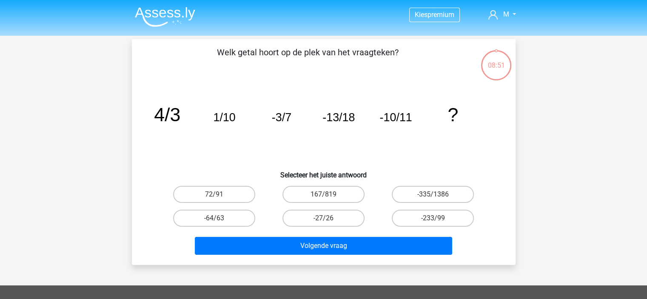
scroll to position [39, 0]
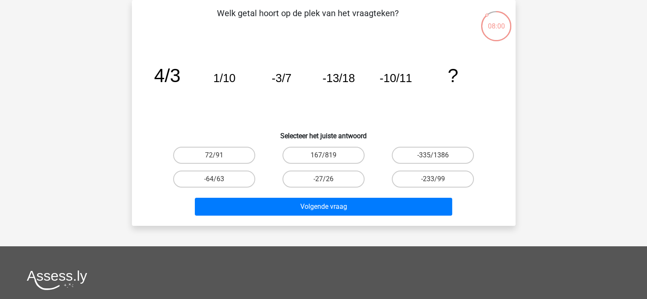
click at [329, 179] on input "-27/26" at bounding box center [326, 182] width 6 height 6
radio input "true"
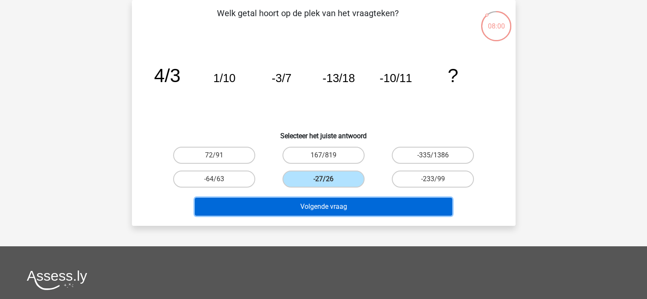
click at [355, 207] on button "Volgende vraag" at bounding box center [324, 207] width 258 height 18
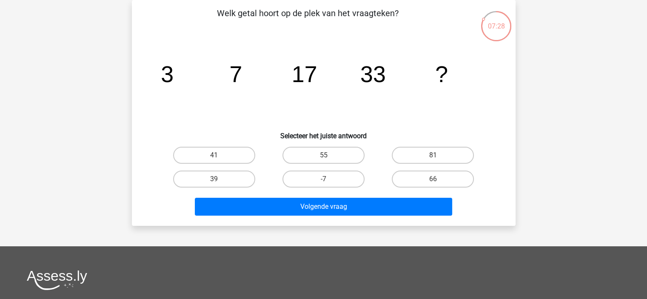
click at [327, 137] on h6 "Selecteer het juiste antwoord" at bounding box center [324, 132] width 357 height 15
click at [322, 153] on label "55" at bounding box center [324, 155] width 82 height 17
click at [323, 155] on input "55" at bounding box center [326, 158] width 6 height 6
radio input "true"
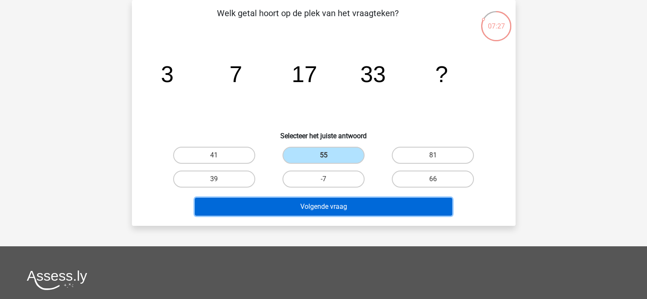
click at [341, 202] on button "Volgende vraag" at bounding box center [324, 207] width 258 height 18
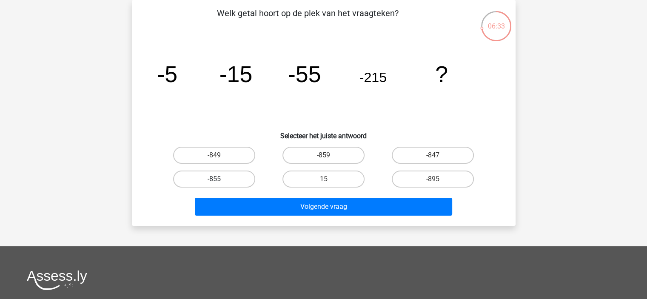
drag, startPoint x: 223, startPoint y: 174, endPoint x: 235, endPoint y: 175, distance: 11.9
click at [229, 172] on label "-855" at bounding box center [214, 179] width 82 height 17
click at [220, 179] on input "-855" at bounding box center [217, 182] width 6 height 6
radio input "true"
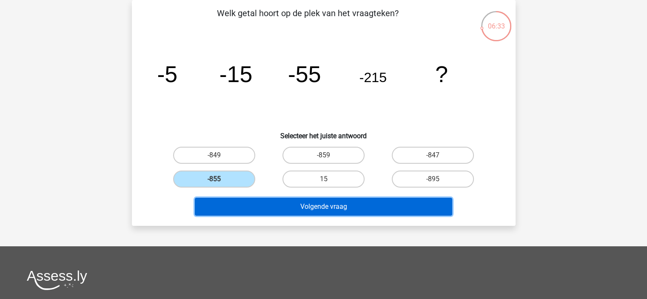
click at [356, 209] on button "Volgende vraag" at bounding box center [324, 207] width 258 height 18
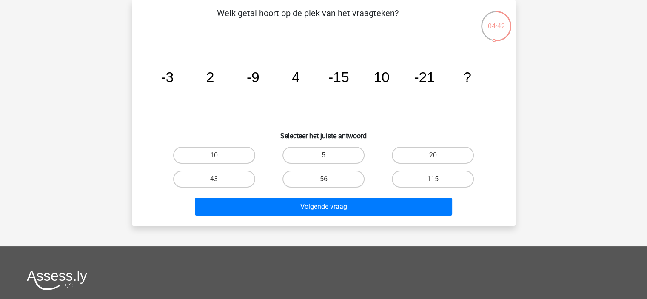
click at [593, 46] on div "Kies premium M marieke1510@hotnail.com 2" at bounding box center [323, 216] width 647 height 510
click at [586, 39] on div "Kies premium M marieke1510@hotnail.com 2" at bounding box center [323, 216] width 647 height 510
drag, startPoint x: 587, startPoint y: 127, endPoint x: 587, endPoint y: 33, distance: 94.1
click at [587, 33] on div "Kies premium M marieke1510@hotnail.com 2" at bounding box center [323, 216] width 647 height 510
click at [618, 117] on div "Kies premium M marieke1510@hotnail.com 2" at bounding box center [323, 216] width 647 height 510
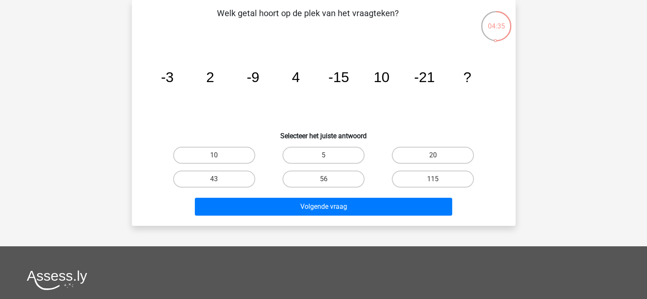
click at [423, 72] on tspan "-21" at bounding box center [424, 77] width 21 height 16
click at [428, 157] on label "20" at bounding box center [433, 155] width 82 height 17
click at [433, 157] on input "20" at bounding box center [436, 158] width 6 height 6
radio input "true"
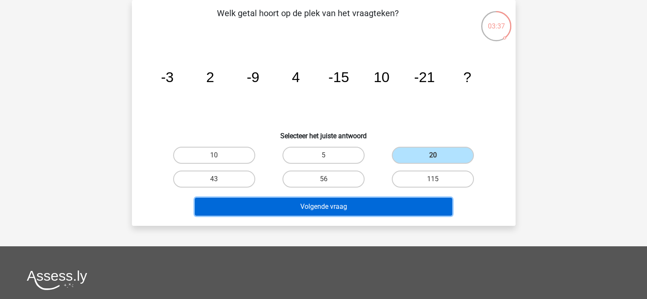
click at [400, 204] on button "Volgende vraag" at bounding box center [324, 207] width 258 height 18
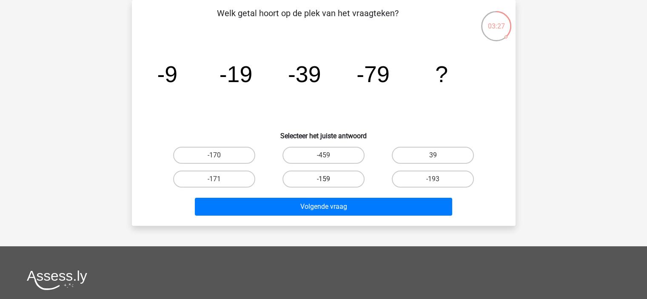
click at [342, 175] on label "-159" at bounding box center [324, 179] width 82 height 17
click at [329, 179] on input "-159" at bounding box center [326, 182] width 6 height 6
radio input "true"
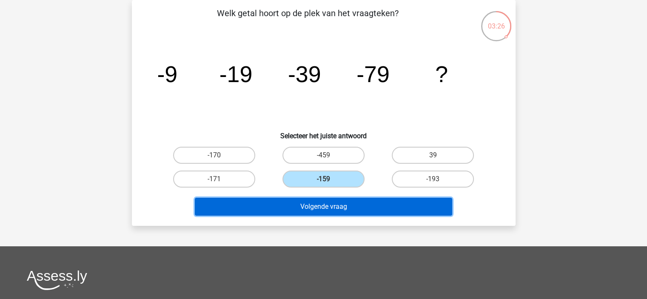
click at [361, 203] on button "Volgende vraag" at bounding box center [324, 207] width 258 height 18
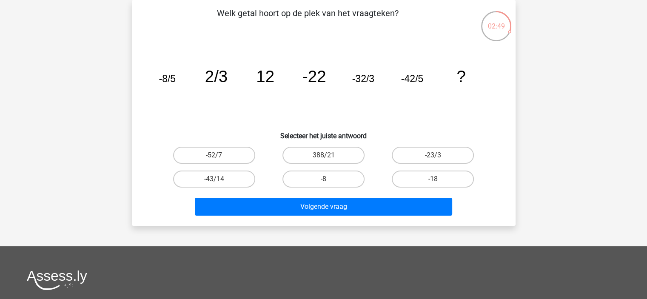
click at [485, 200] on div "Volgende vraag" at bounding box center [324, 208] width 329 height 21
click at [513, 175] on div "Welk getal hoort op de plek van het vraagteken? image/svg+xml -8/5 2/3 12 -22 -…" at bounding box center [324, 113] width 384 height 226
click at [446, 153] on label "-23/3" at bounding box center [433, 155] width 82 height 17
click at [439, 155] on input "-23/3" at bounding box center [436, 158] width 6 height 6
radio input "true"
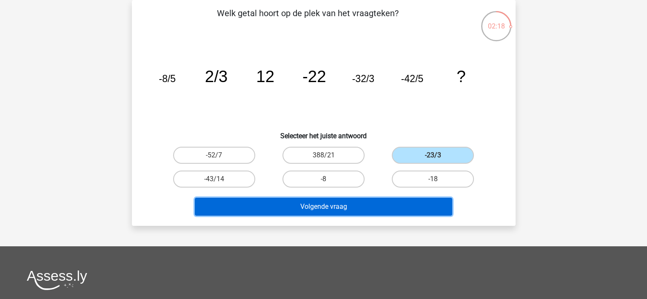
click at [427, 209] on button "Volgende vraag" at bounding box center [324, 207] width 258 height 18
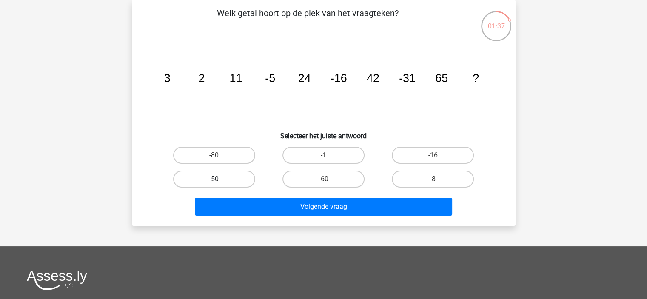
click at [236, 180] on label "-50" at bounding box center [214, 179] width 82 height 17
click at [220, 180] on input "-50" at bounding box center [217, 182] width 6 height 6
radio input "true"
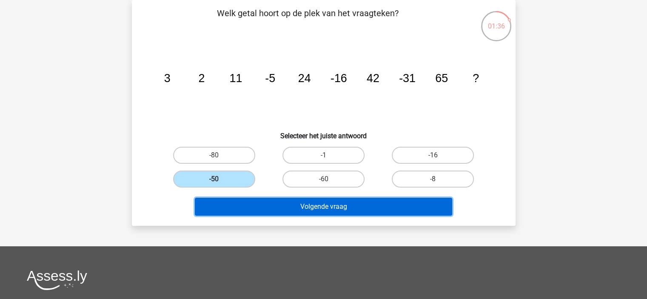
click at [323, 202] on button "Volgende vraag" at bounding box center [324, 207] width 258 height 18
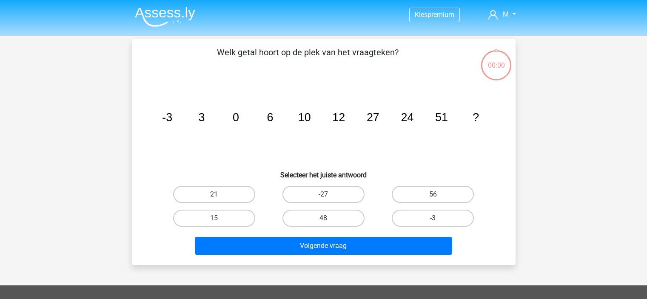
scroll to position [39, 0]
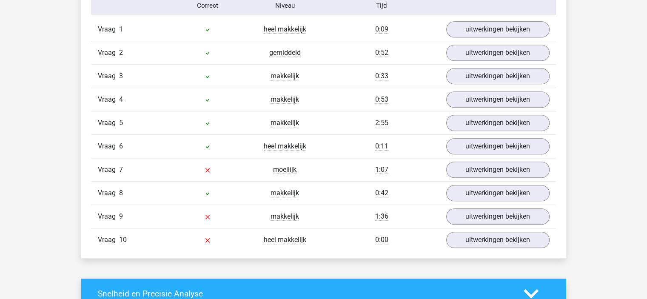
scroll to position [681, 0]
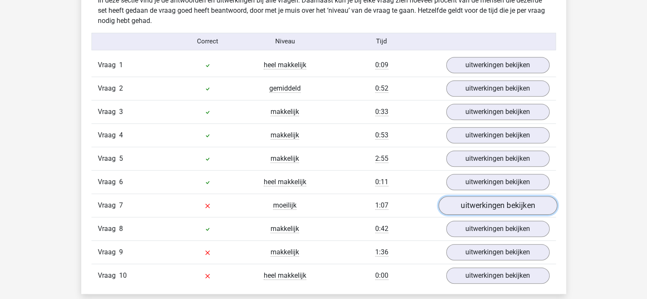
click at [473, 199] on link "uitwerkingen bekijken" at bounding box center [497, 205] width 119 height 19
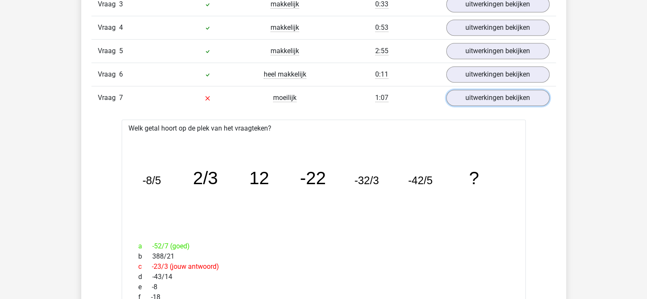
scroll to position [809, 0]
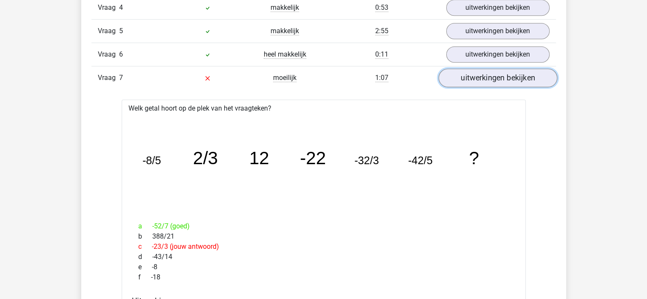
click at [475, 80] on link "uitwerkingen bekijken" at bounding box center [497, 78] width 119 height 19
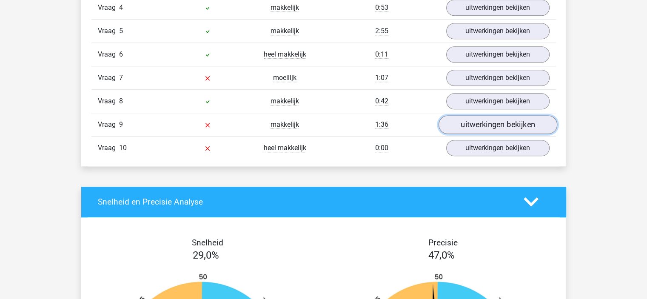
click at [467, 120] on link "uitwerkingen bekijken" at bounding box center [497, 124] width 119 height 19
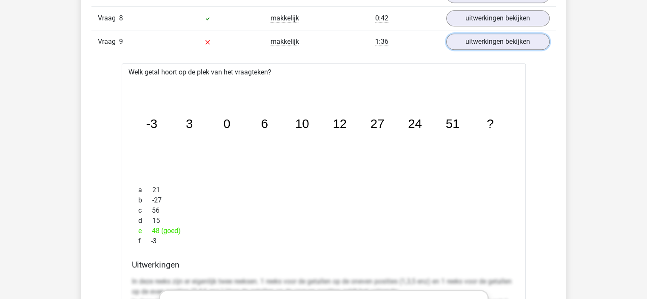
scroll to position [894, 0]
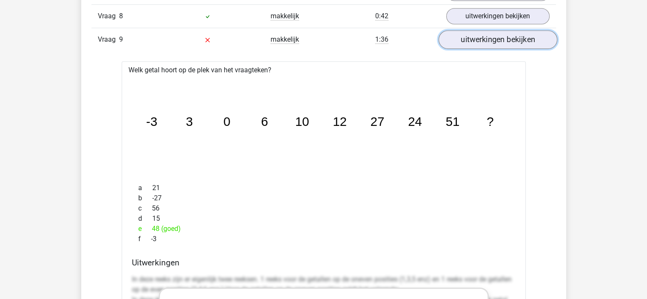
click at [486, 36] on link "uitwerkingen bekijken" at bounding box center [497, 39] width 119 height 19
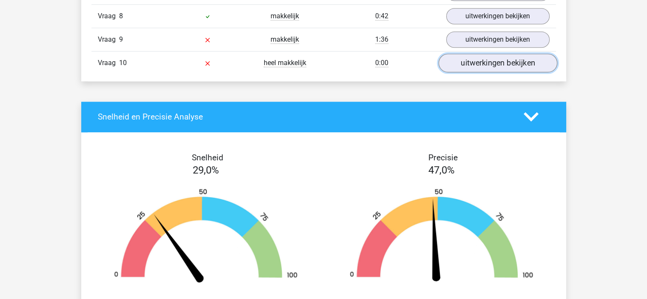
click at [481, 63] on link "uitwerkingen bekijken" at bounding box center [497, 63] width 119 height 19
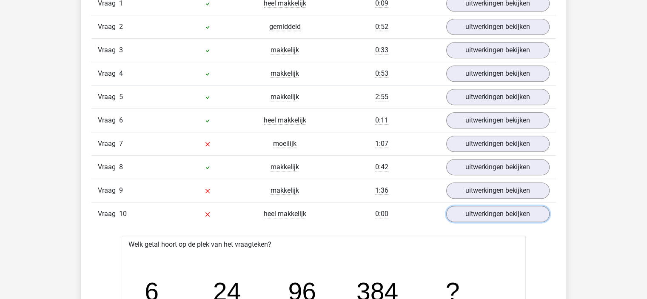
scroll to position [724, 0]
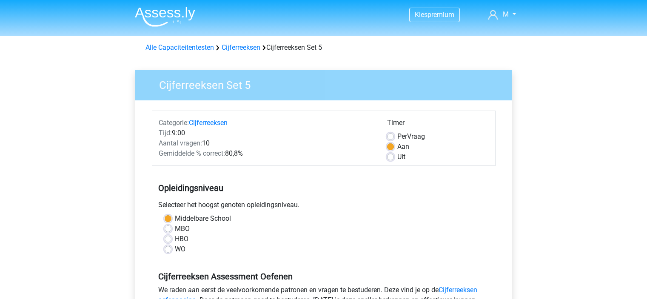
scroll to position [170, 0]
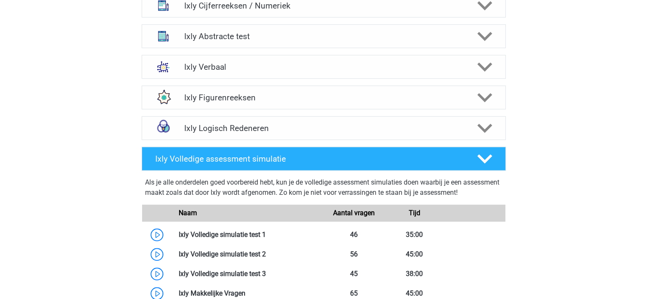
scroll to position [511, 0]
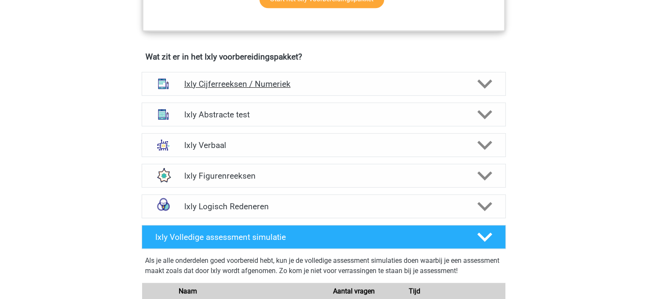
click at [343, 81] on h4 "Ixly Cijferreeksen / Numeriek" at bounding box center [323, 84] width 279 height 10
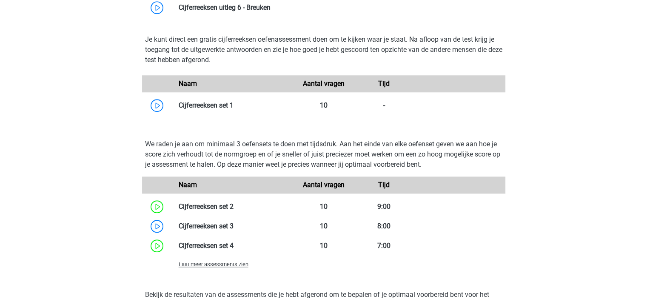
scroll to position [809, 0]
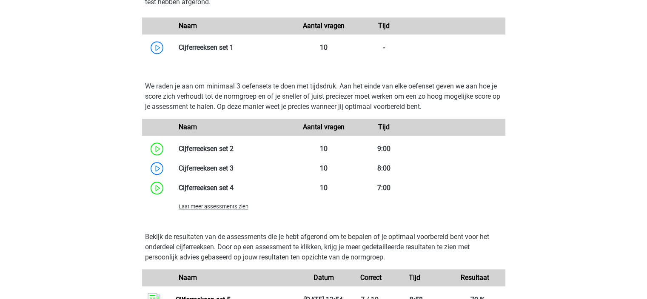
click at [238, 206] on span "Laat meer assessments zien" at bounding box center [214, 206] width 70 height 6
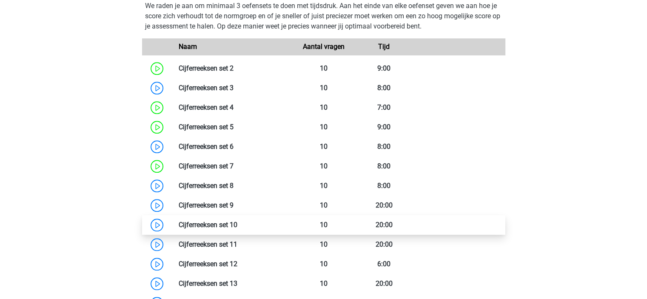
scroll to position [894, 0]
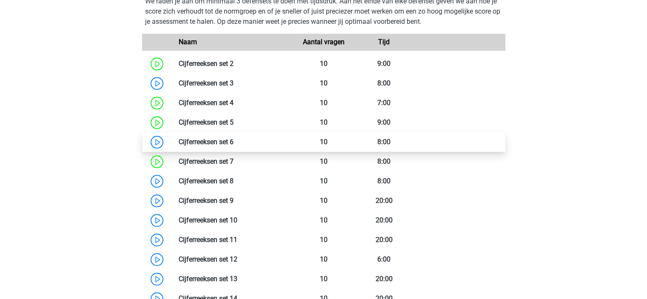
click at [234, 144] on link at bounding box center [234, 142] width 0 height 8
click at [234, 139] on link at bounding box center [234, 142] width 0 height 8
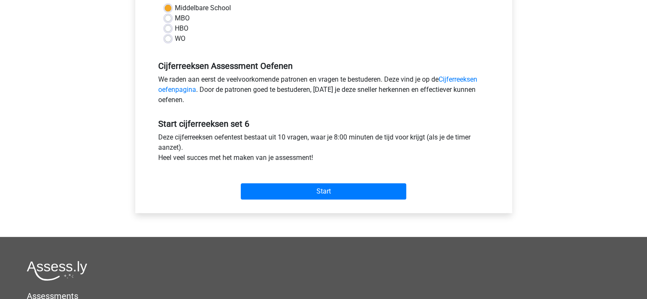
scroll to position [213, 0]
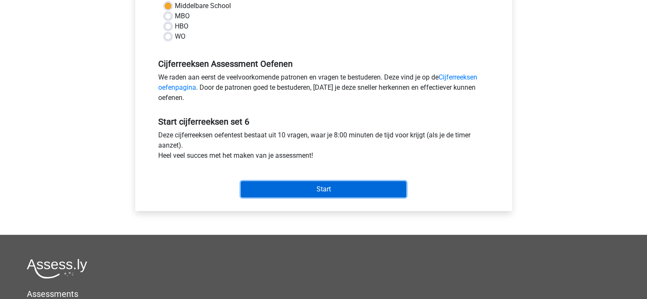
click at [361, 186] on input "Start" at bounding box center [324, 189] width 166 height 16
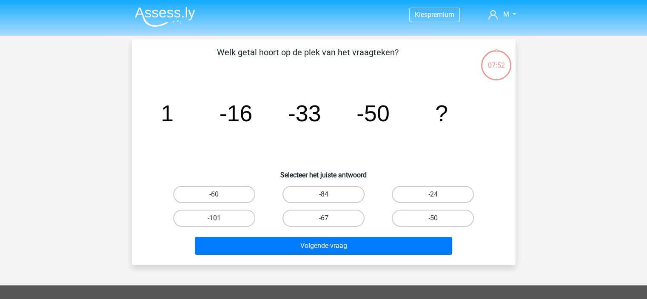
click at [312, 219] on label "-67" at bounding box center [324, 218] width 82 height 17
click at [323, 219] on input "-67" at bounding box center [326, 221] width 6 height 6
radio input "true"
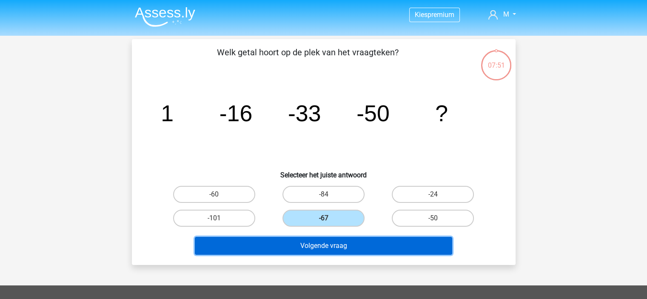
click at [330, 248] on button "Volgende vraag" at bounding box center [324, 246] width 258 height 18
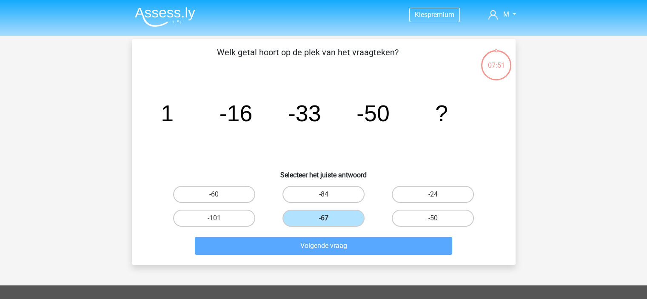
scroll to position [39, 0]
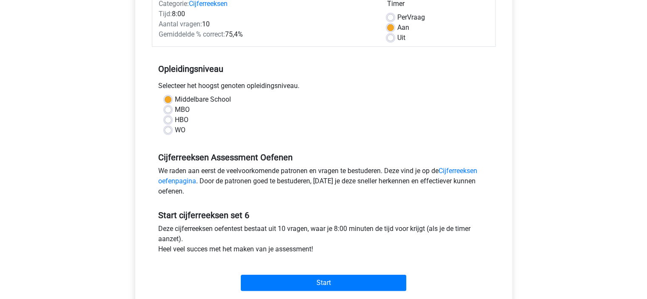
scroll to position [170, 0]
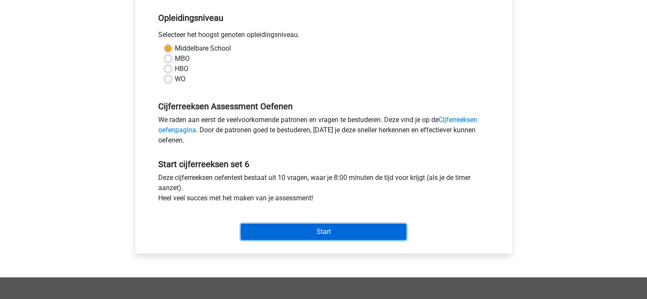
click at [330, 232] on input "Start" at bounding box center [324, 232] width 166 height 16
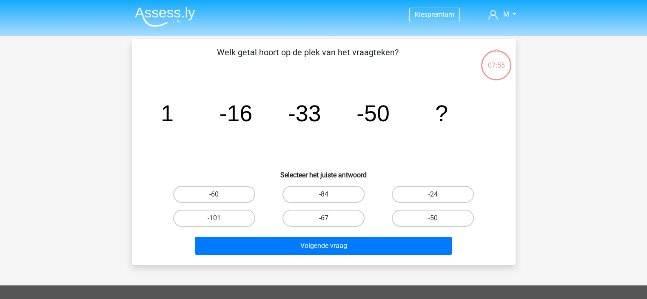
click at [324, 216] on label "-67" at bounding box center [324, 218] width 82 height 17
click at [324, 218] on input "-67" at bounding box center [326, 221] width 6 height 6
radio input "true"
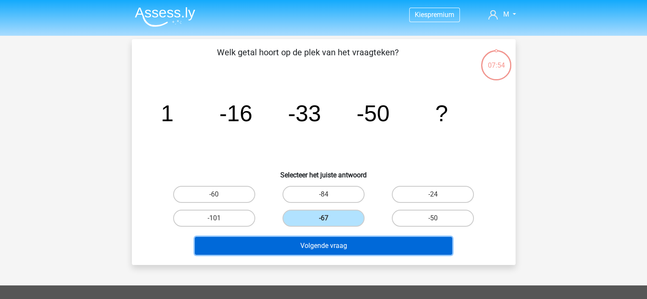
click at [327, 245] on button "Volgende vraag" at bounding box center [324, 246] width 258 height 18
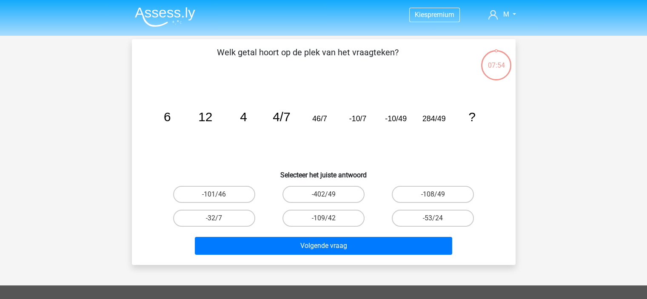
scroll to position [39, 0]
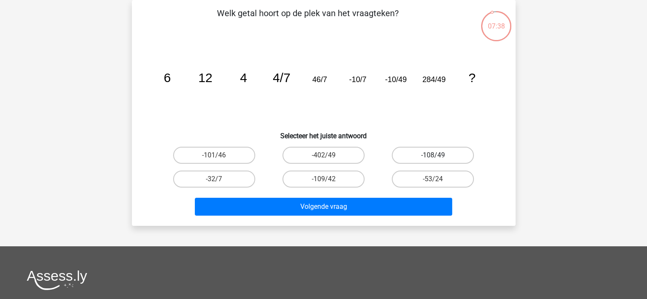
click at [443, 147] on label "-108/49" at bounding box center [433, 155] width 82 height 17
click at [439, 155] on input "-108/49" at bounding box center [436, 158] width 6 height 6
radio input "true"
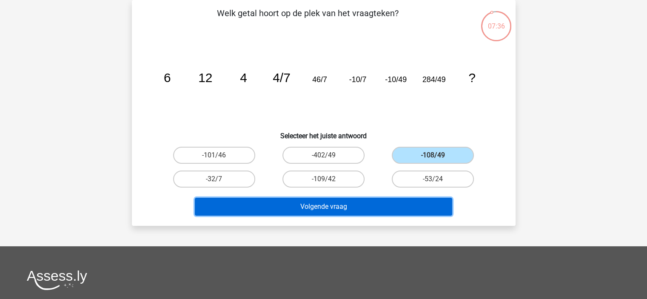
click at [436, 203] on button "Volgende vraag" at bounding box center [324, 207] width 258 height 18
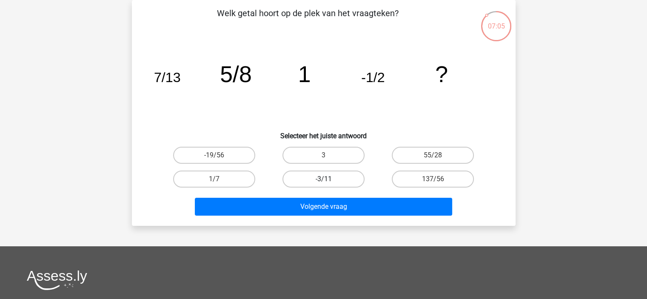
click at [330, 177] on div "-3/11" at bounding box center [323, 179] width 103 height 17
click at [329, 176] on label "-3/11" at bounding box center [324, 179] width 82 height 17
click at [329, 179] on input "-3/11" at bounding box center [326, 182] width 6 height 6
radio input "true"
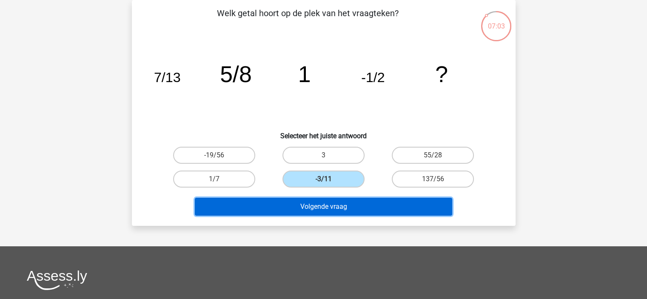
click at [351, 206] on button "Volgende vraag" at bounding box center [324, 207] width 258 height 18
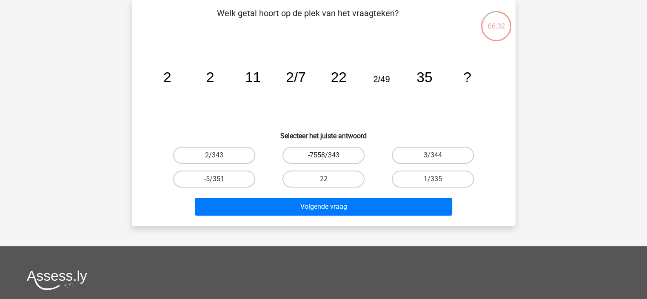
click at [343, 153] on label "-7558/343" at bounding box center [324, 155] width 82 height 17
click at [329, 155] on input "-7558/343" at bounding box center [326, 158] width 6 height 6
radio input "true"
click at [220, 155] on input "2/343" at bounding box center [217, 158] width 6 height 6
radio input "true"
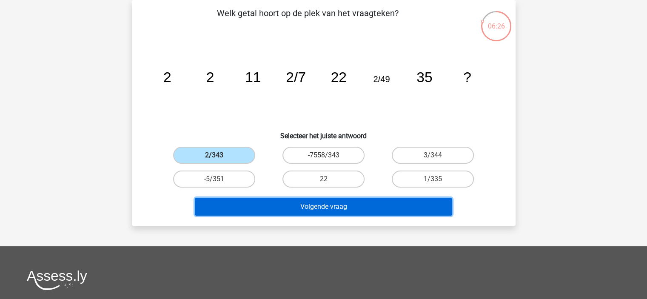
click at [329, 210] on button "Volgende vraag" at bounding box center [324, 207] width 258 height 18
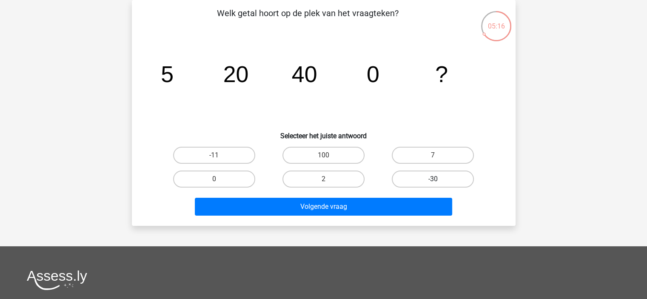
drag, startPoint x: 429, startPoint y: 177, endPoint x: 432, endPoint y: 181, distance: 4.5
click at [429, 177] on label "-30" at bounding box center [433, 179] width 82 height 17
click at [433, 179] on input "-30" at bounding box center [436, 182] width 6 height 6
radio input "true"
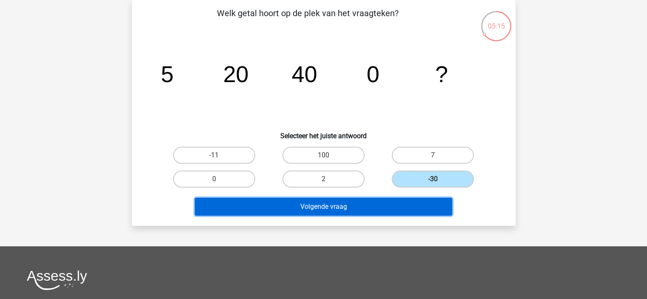
click at [415, 206] on button "Volgende vraag" at bounding box center [324, 207] width 258 height 18
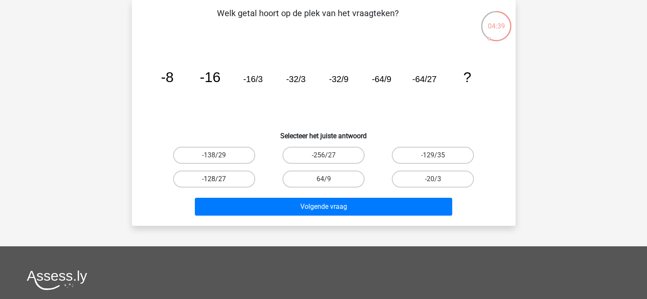
click at [226, 179] on label "-128/27" at bounding box center [214, 179] width 82 height 17
click at [220, 179] on input "-128/27" at bounding box center [217, 182] width 6 height 6
radio input "true"
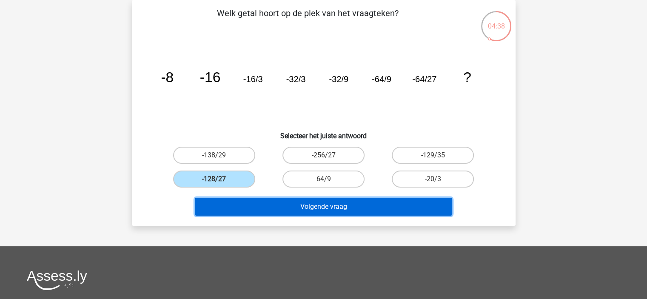
click at [332, 207] on button "Volgende vraag" at bounding box center [324, 207] width 258 height 18
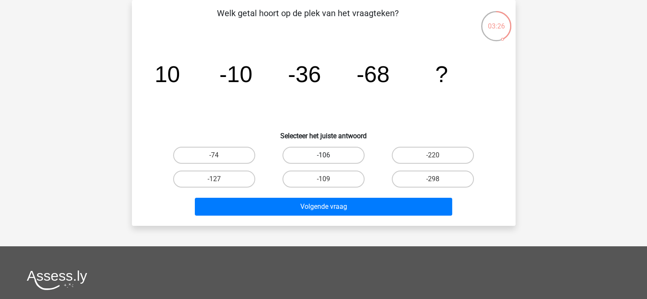
click at [347, 148] on label "-106" at bounding box center [324, 155] width 82 height 17
click at [329, 155] on input "-106" at bounding box center [326, 158] width 6 height 6
radio input "true"
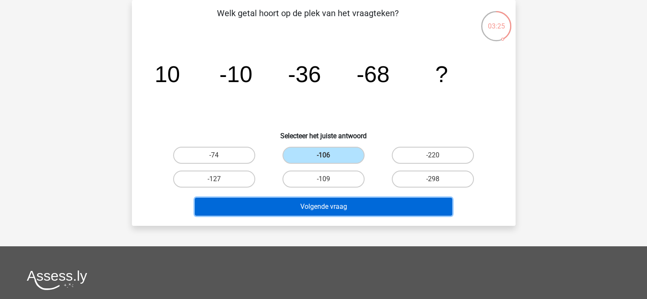
click at [355, 205] on button "Volgende vraag" at bounding box center [324, 207] width 258 height 18
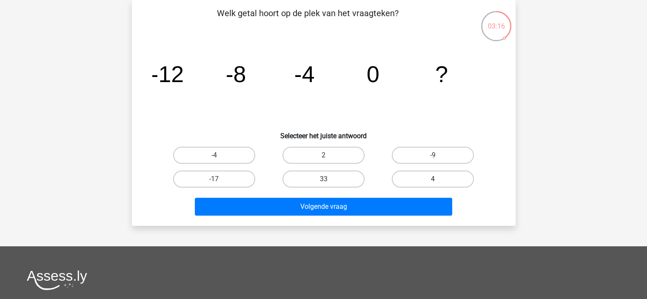
click at [452, 181] on label "4" at bounding box center [433, 179] width 82 height 17
click at [439, 181] on input "4" at bounding box center [436, 182] width 6 height 6
radio input "true"
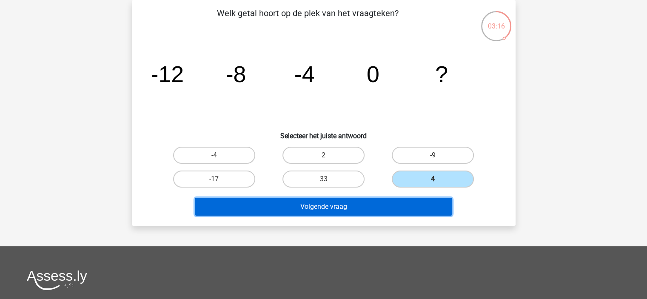
click at [412, 203] on button "Volgende vraag" at bounding box center [324, 207] width 258 height 18
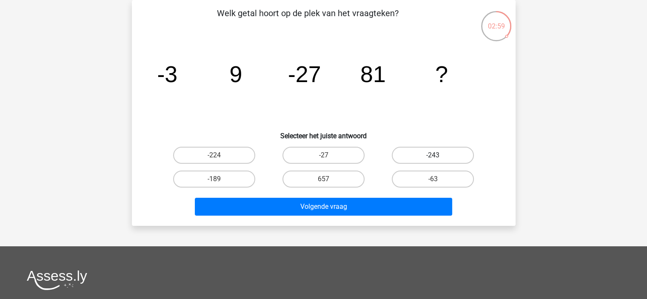
click at [440, 152] on label "-243" at bounding box center [433, 155] width 82 height 17
click at [439, 155] on input "-243" at bounding box center [436, 158] width 6 height 6
radio input "true"
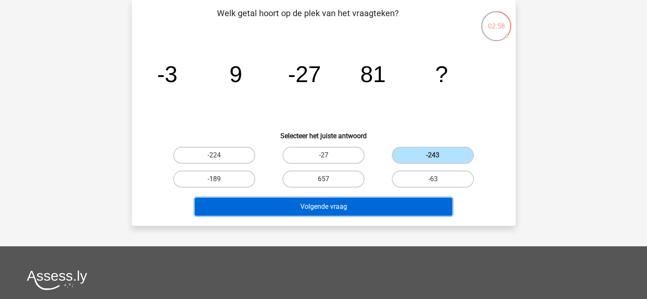
click at [400, 211] on button "Volgende vraag" at bounding box center [324, 207] width 258 height 18
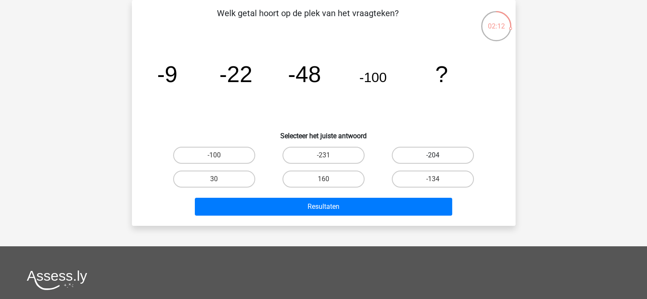
click at [448, 154] on label "-204" at bounding box center [433, 155] width 82 height 17
click at [439, 155] on input "-204" at bounding box center [436, 158] width 6 height 6
radio input "true"
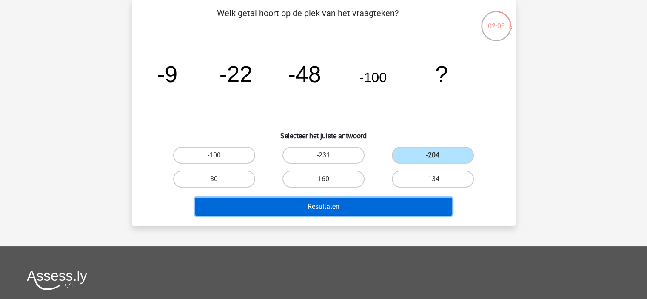
click at [363, 201] on button "Resultaten" at bounding box center [324, 207] width 258 height 18
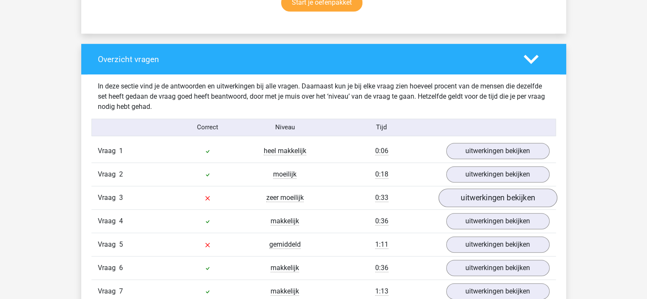
scroll to position [596, 0]
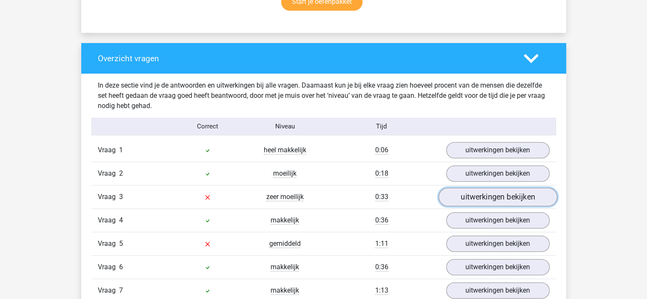
click at [473, 188] on link "uitwerkingen bekijken" at bounding box center [497, 197] width 119 height 19
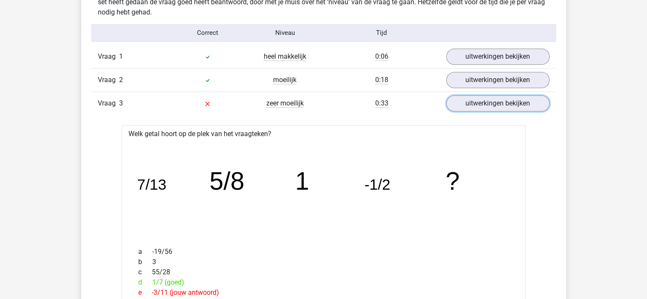
scroll to position [773, 0]
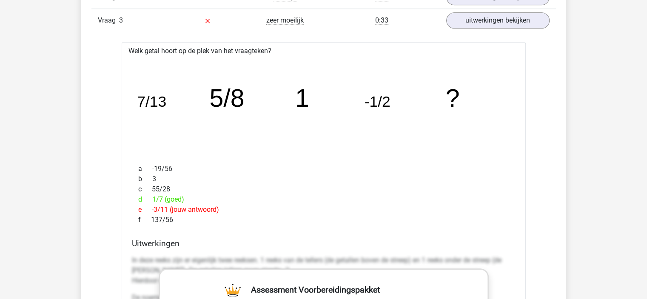
drag, startPoint x: 403, startPoint y: 131, endPoint x: 398, endPoint y: 133, distance: 5.0
click at [403, 131] on icon "image/svg+xml 7/13 5/8 1 -1/2 ?" at bounding box center [323, 107] width 377 height 94
click at [491, 22] on link "uitwerkingen bekijken" at bounding box center [497, 20] width 119 height 19
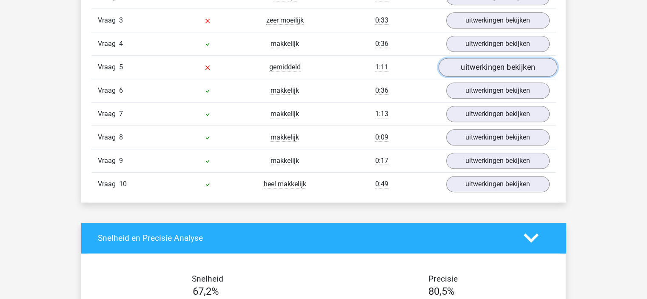
click at [496, 66] on link "uitwerkingen bekijken" at bounding box center [497, 67] width 119 height 19
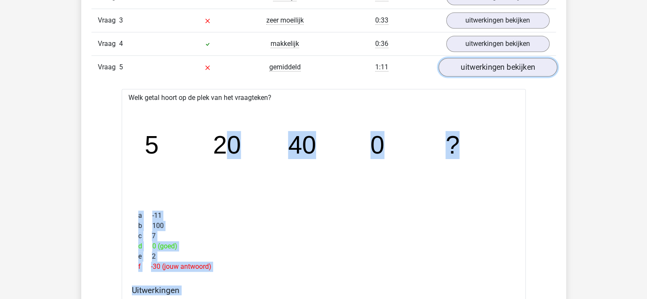
click at [473, 67] on link "uitwerkingen bekijken" at bounding box center [497, 67] width 119 height 19
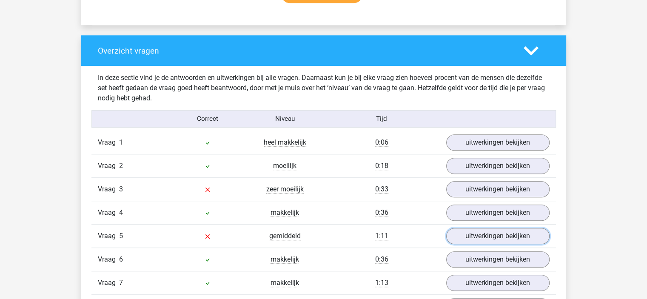
scroll to position [560, 0]
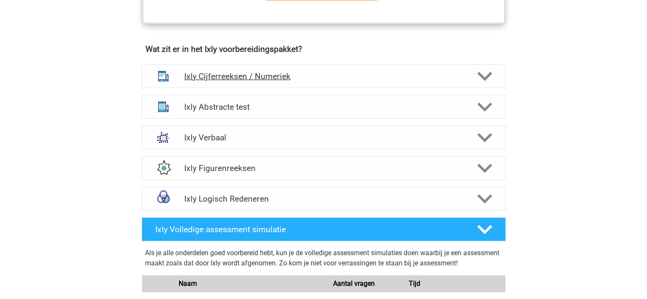
scroll to position [468, 0]
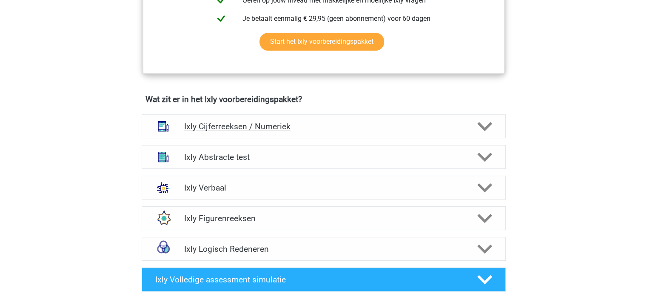
click at [335, 126] on h4 "Ixly Cijferreeksen / Numeriek" at bounding box center [323, 127] width 279 height 10
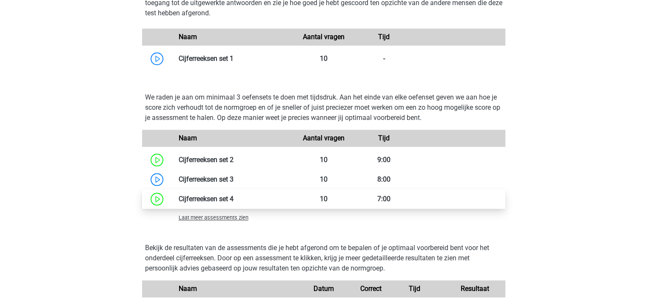
scroll to position [809, 0]
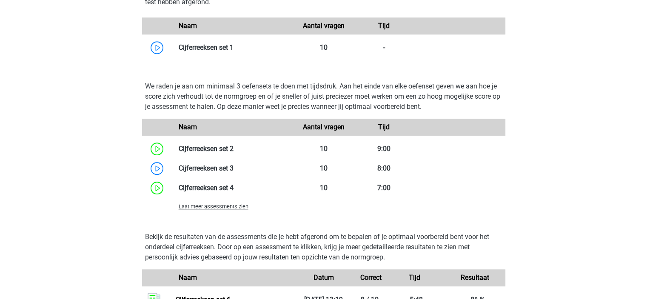
click at [214, 209] on div "Laat meer assessments zien" at bounding box center [232, 206] width 121 height 10
click at [216, 206] on span "Laat meer assessments zien" at bounding box center [214, 206] width 70 height 6
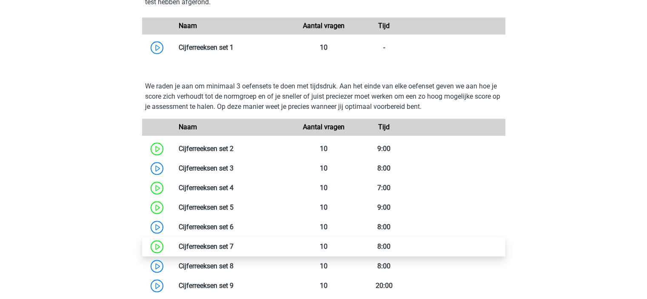
click at [234, 245] on link at bounding box center [234, 247] width 0 height 8
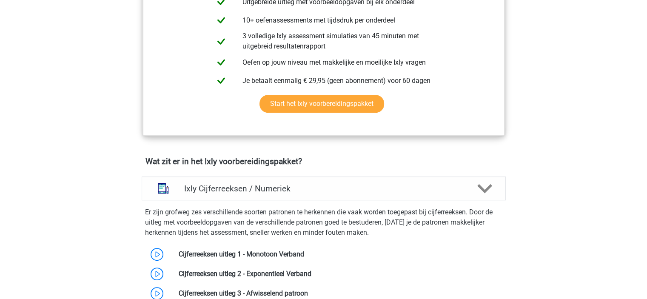
scroll to position [298, 0]
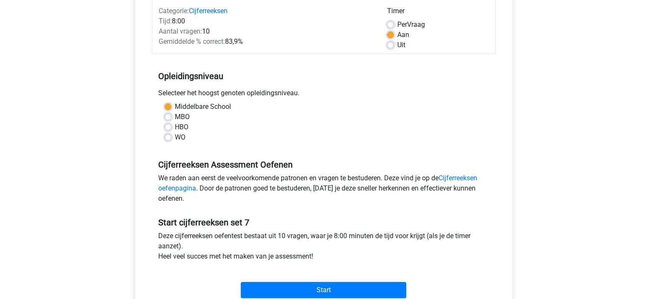
scroll to position [255, 0]
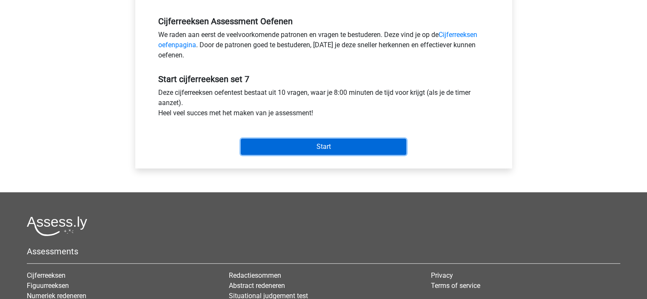
click at [314, 143] on input "Start" at bounding box center [324, 147] width 166 height 16
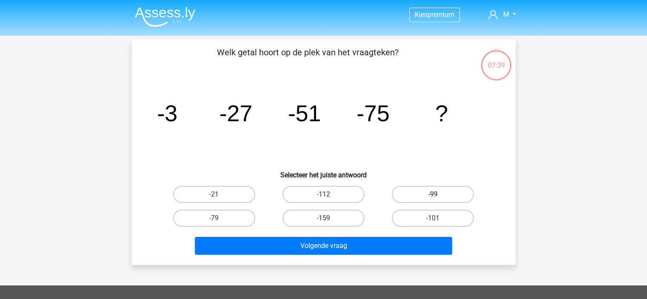
click at [415, 192] on label "-99" at bounding box center [433, 194] width 82 height 17
click at [433, 195] on input "-99" at bounding box center [436, 198] width 6 height 6
radio input "true"
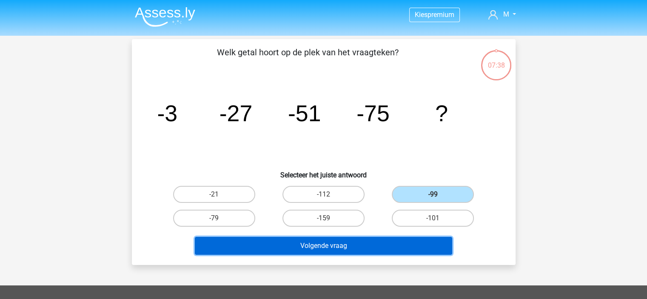
click at [371, 245] on button "Volgende vraag" at bounding box center [324, 246] width 258 height 18
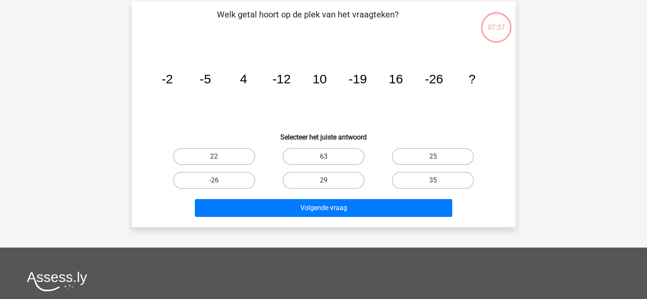
scroll to position [39, 0]
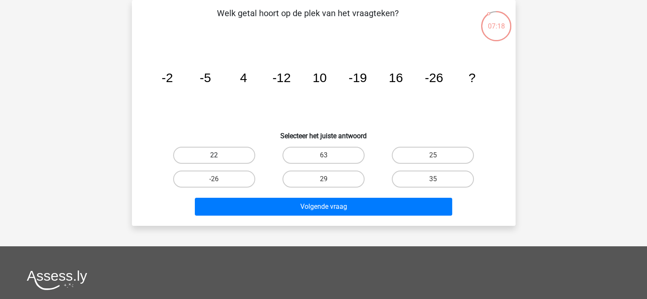
click at [197, 150] on label "22" at bounding box center [214, 155] width 82 height 17
click at [214, 155] on input "22" at bounding box center [217, 158] width 6 height 6
radio input "true"
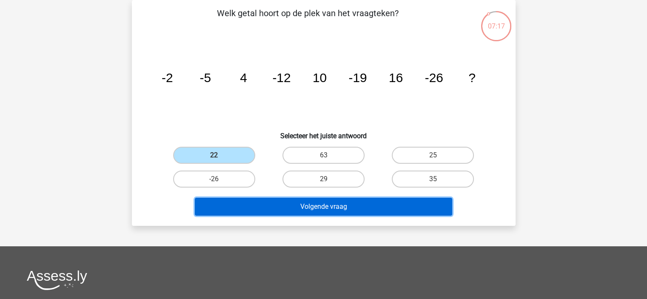
click at [322, 209] on button "Volgende vraag" at bounding box center [324, 207] width 258 height 18
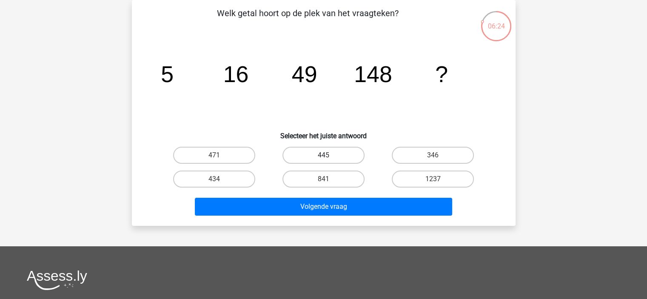
click at [337, 158] on label "445" at bounding box center [324, 155] width 82 height 17
click at [329, 158] on input "445" at bounding box center [326, 158] width 6 height 6
radio input "true"
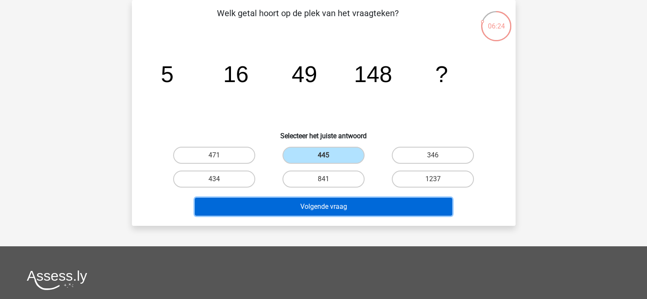
click at [336, 207] on button "Volgende vraag" at bounding box center [324, 207] width 258 height 18
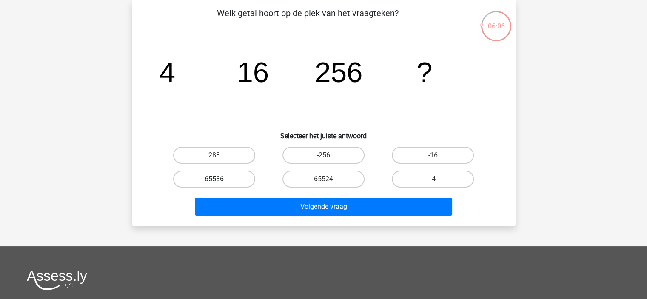
click at [231, 178] on label "65536" at bounding box center [214, 179] width 82 height 17
click at [220, 179] on input "65536" at bounding box center [217, 182] width 6 height 6
radio input "true"
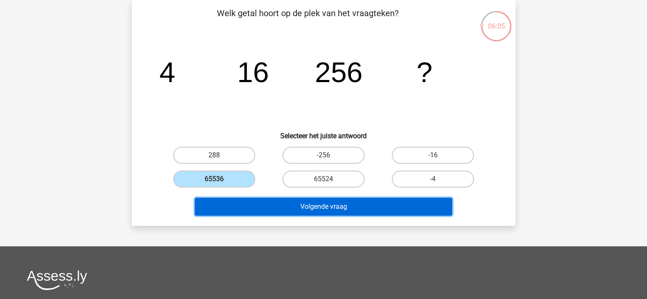
click at [354, 206] on button "Volgende vraag" at bounding box center [324, 207] width 258 height 18
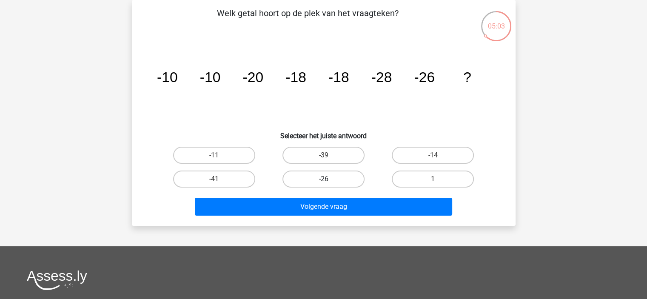
click at [337, 173] on label "-26" at bounding box center [324, 179] width 82 height 17
click at [329, 179] on input "-26" at bounding box center [326, 182] width 6 height 6
radio input "true"
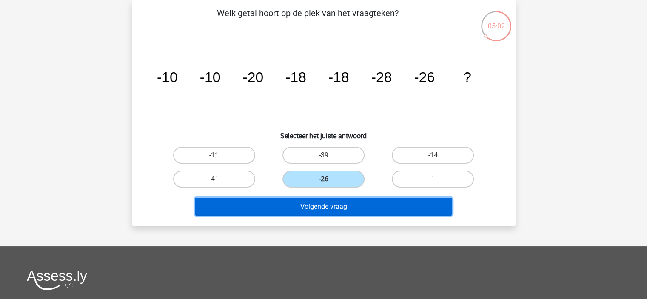
click at [358, 206] on button "Volgende vraag" at bounding box center [324, 207] width 258 height 18
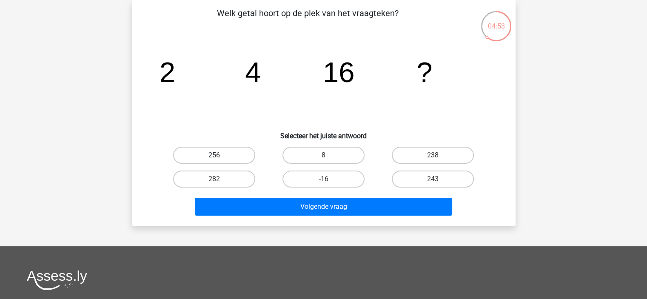
click at [220, 149] on label "256" at bounding box center [214, 155] width 82 height 17
click at [220, 155] on input "256" at bounding box center [217, 158] width 6 height 6
radio input "true"
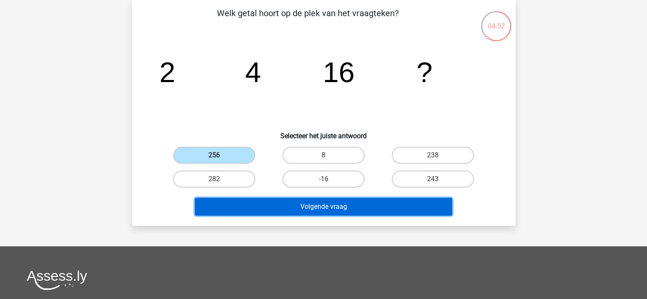
click at [323, 201] on button "Volgende vraag" at bounding box center [324, 207] width 258 height 18
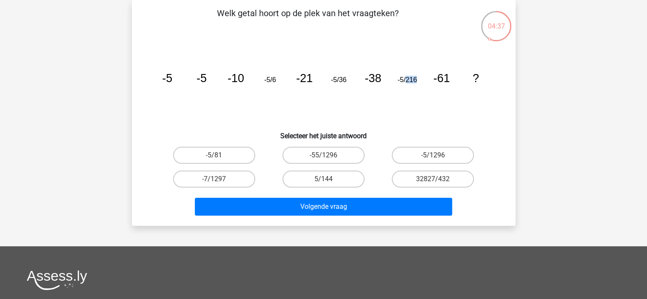
drag, startPoint x: 405, startPoint y: 79, endPoint x: 417, endPoint y: 78, distance: 12.0
click at [417, 78] on icon "image/svg+xml -5 -5 -10 -5/6 -21 -5/36 -38 -5/216 -61 ?" at bounding box center [323, 82] width 343 height 86
click at [419, 88] on icon "image/svg+xml -5 -5 -10 -5/6 -21 -5/36 -38 -5/216 -61 ?" at bounding box center [323, 82] width 343 height 86
click at [416, 78] on tspan "-5/216" at bounding box center [408, 80] width 20 height 8
click at [443, 156] on label "-5/1296" at bounding box center [433, 155] width 82 height 17
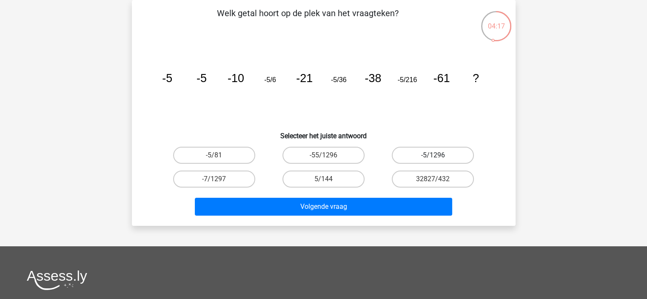
click at [439, 156] on input "-5/1296" at bounding box center [436, 158] width 6 height 6
radio input "true"
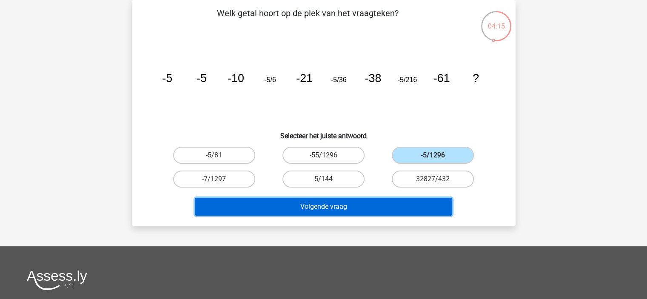
click at [369, 200] on button "Volgende vraag" at bounding box center [324, 207] width 258 height 18
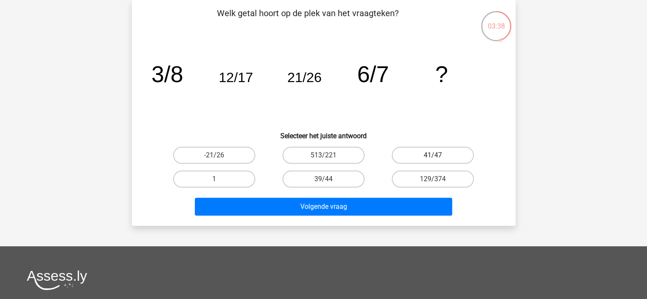
click at [429, 156] on label "41/47" at bounding box center [433, 155] width 82 height 17
click at [433, 156] on input "41/47" at bounding box center [436, 158] width 6 height 6
radio input "true"
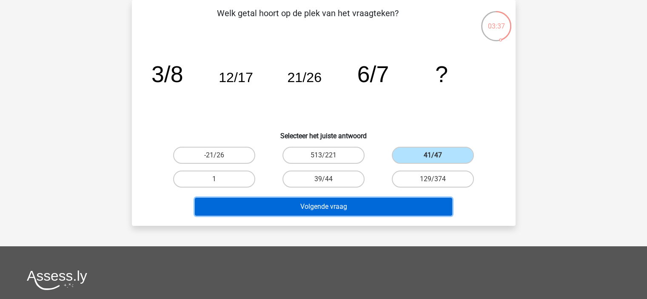
click at [395, 209] on button "Volgende vraag" at bounding box center [324, 207] width 258 height 18
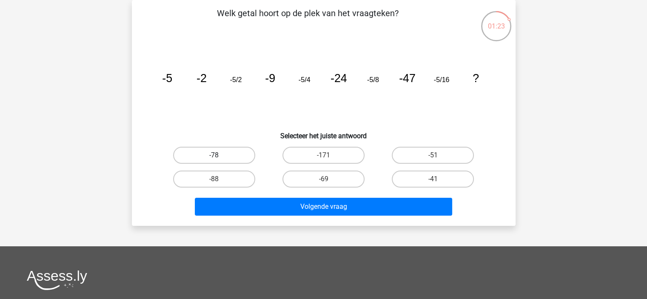
click at [220, 155] on label "-78" at bounding box center [214, 155] width 82 height 17
click at [220, 155] on input "-78" at bounding box center [217, 158] width 6 height 6
radio input "true"
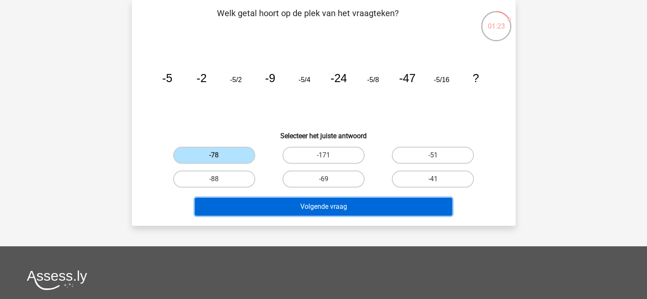
click at [364, 213] on button "Volgende vraag" at bounding box center [324, 207] width 258 height 18
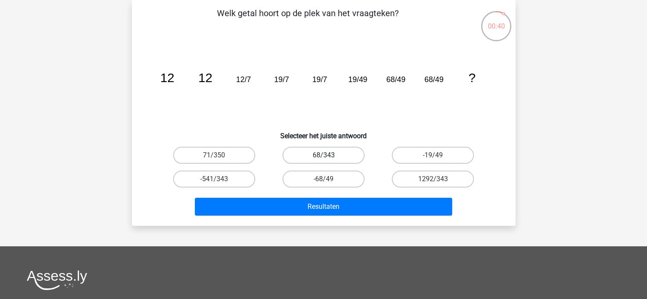
click at [343, 157] on label "68/343" at bounding box center [324, 155] width 82 height 17
click at [329, 157] on input "68/343" at bounding box center [326, 158] width 6 height 6
radio input "true"
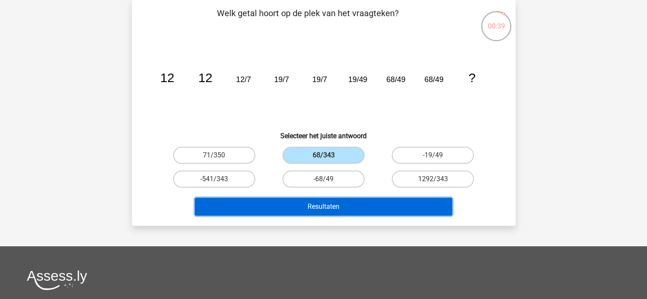
click at [339, 203] on button "Resultaten" at bounding box center [324, 207] width 258 height 18
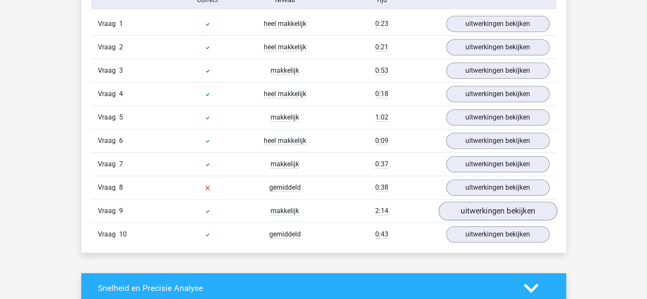
scroll to position [724, 0]
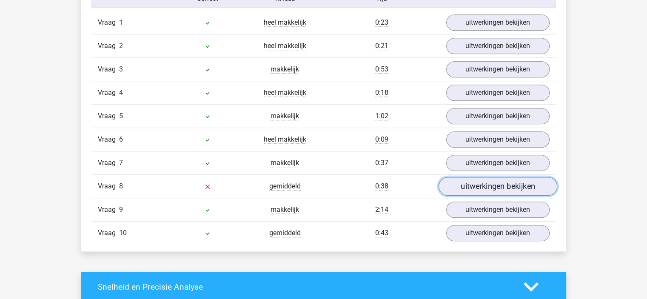
click at [485, 185] on link "uitwerkingen bekijken" at bounding box center [497, 186] width 119 height 19
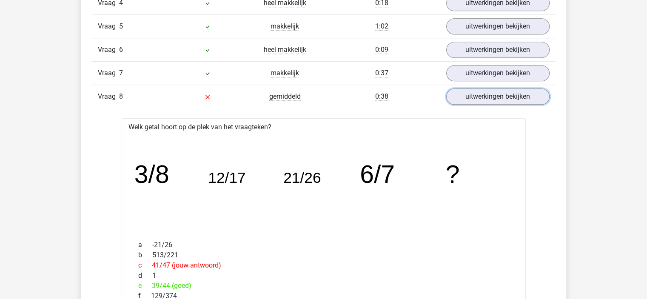
scroll to position [851, 0]
